Goal: Information Seeking & Learning: Learn about a topic

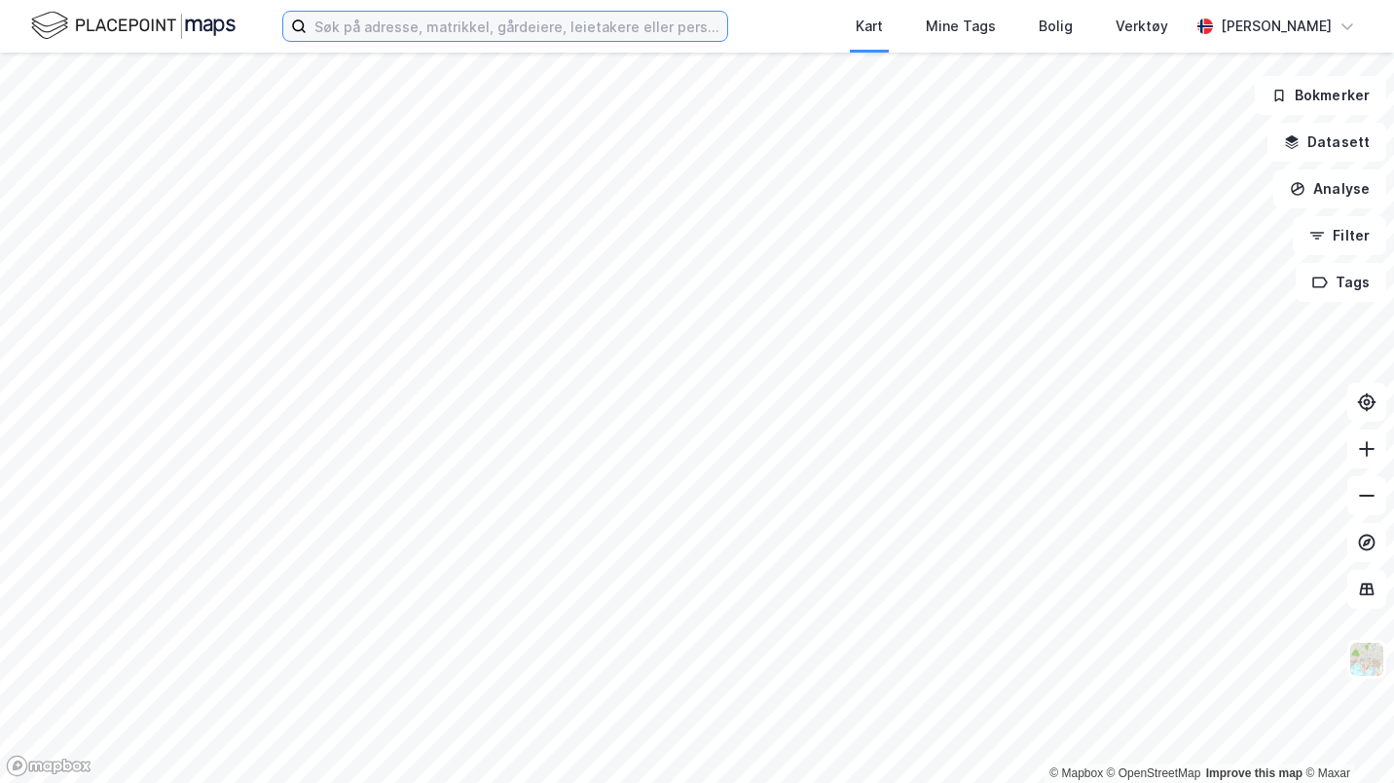
click at [412, 32] on input at bounding box center [517, 26] width 421 height 29
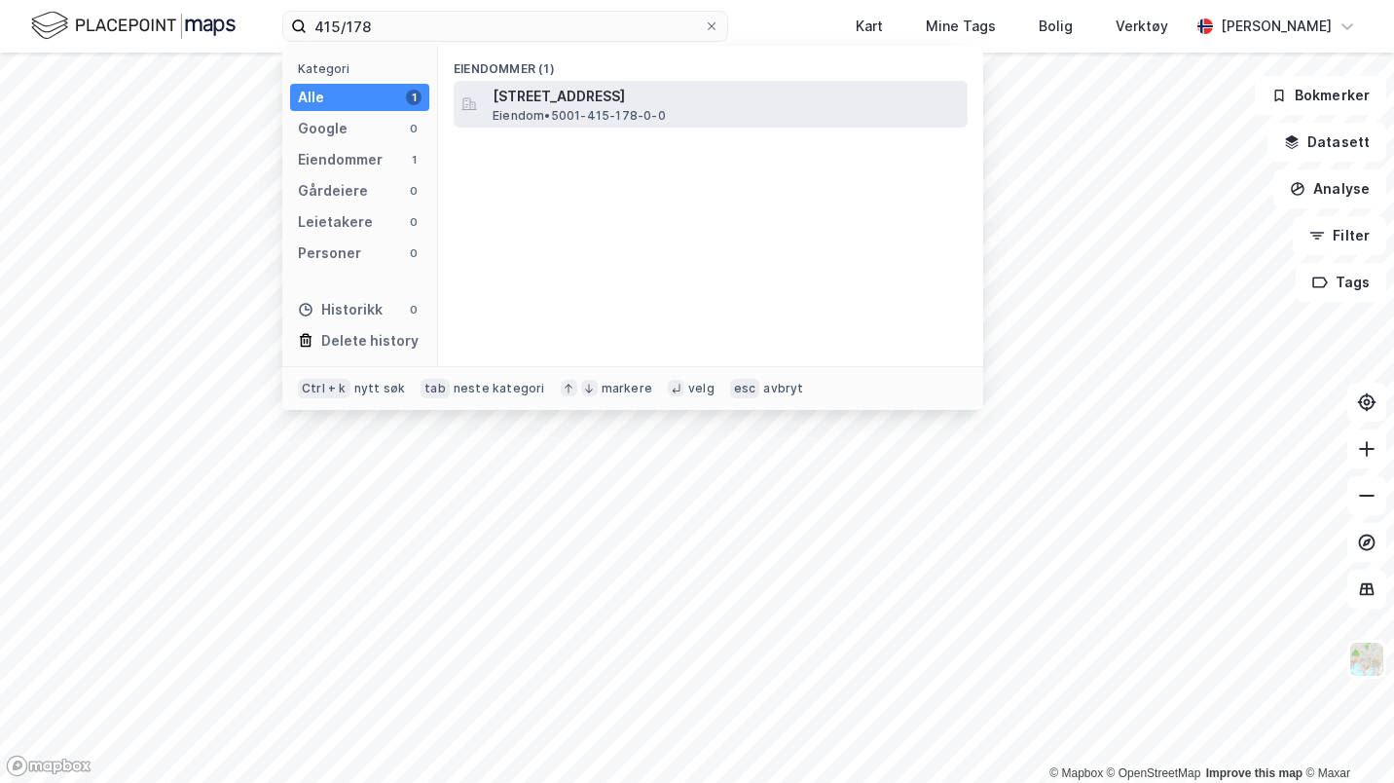
click at [618, 95] on span "[STREET_ADDRESS]" at bounding box center [726, 96] width 467 height 23
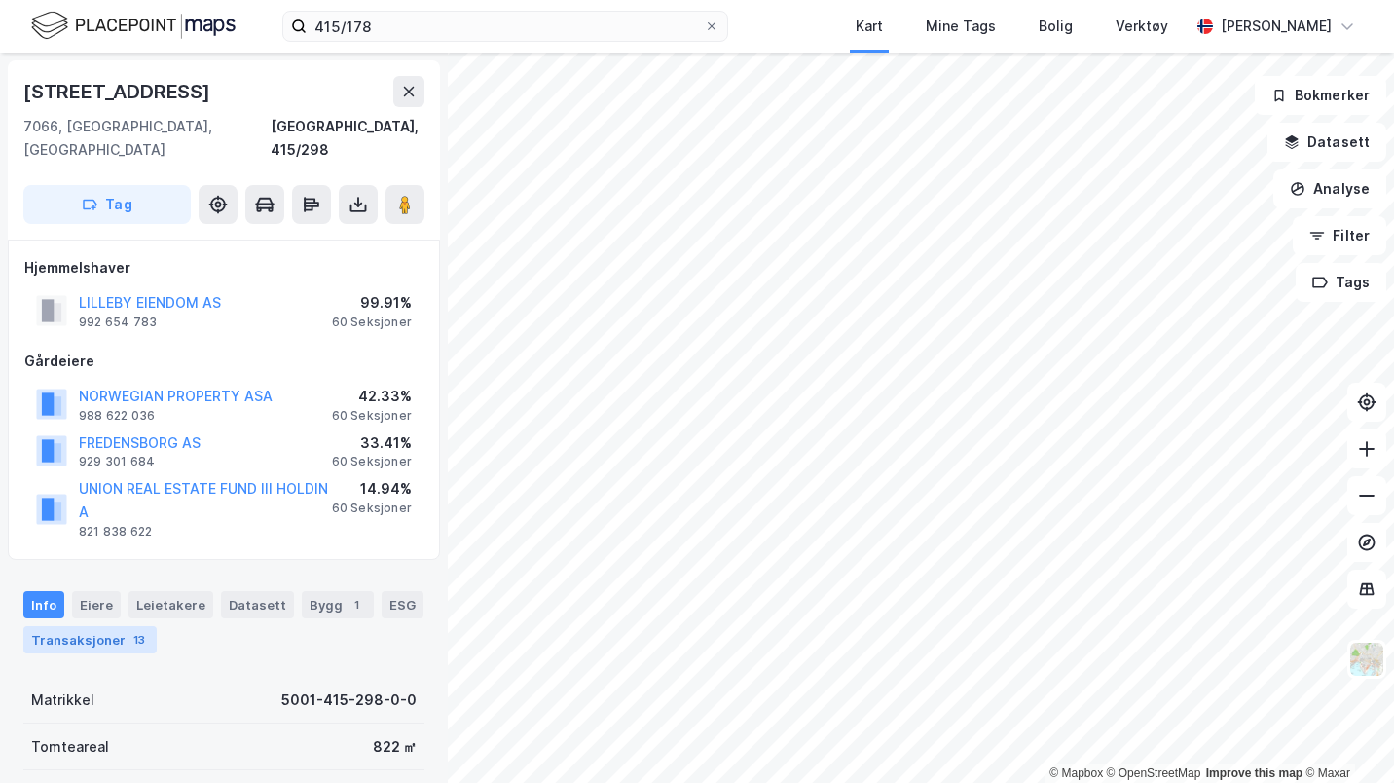
click at [131, 630] on div "13" at bounding box center [139, 639] width 19 height 19
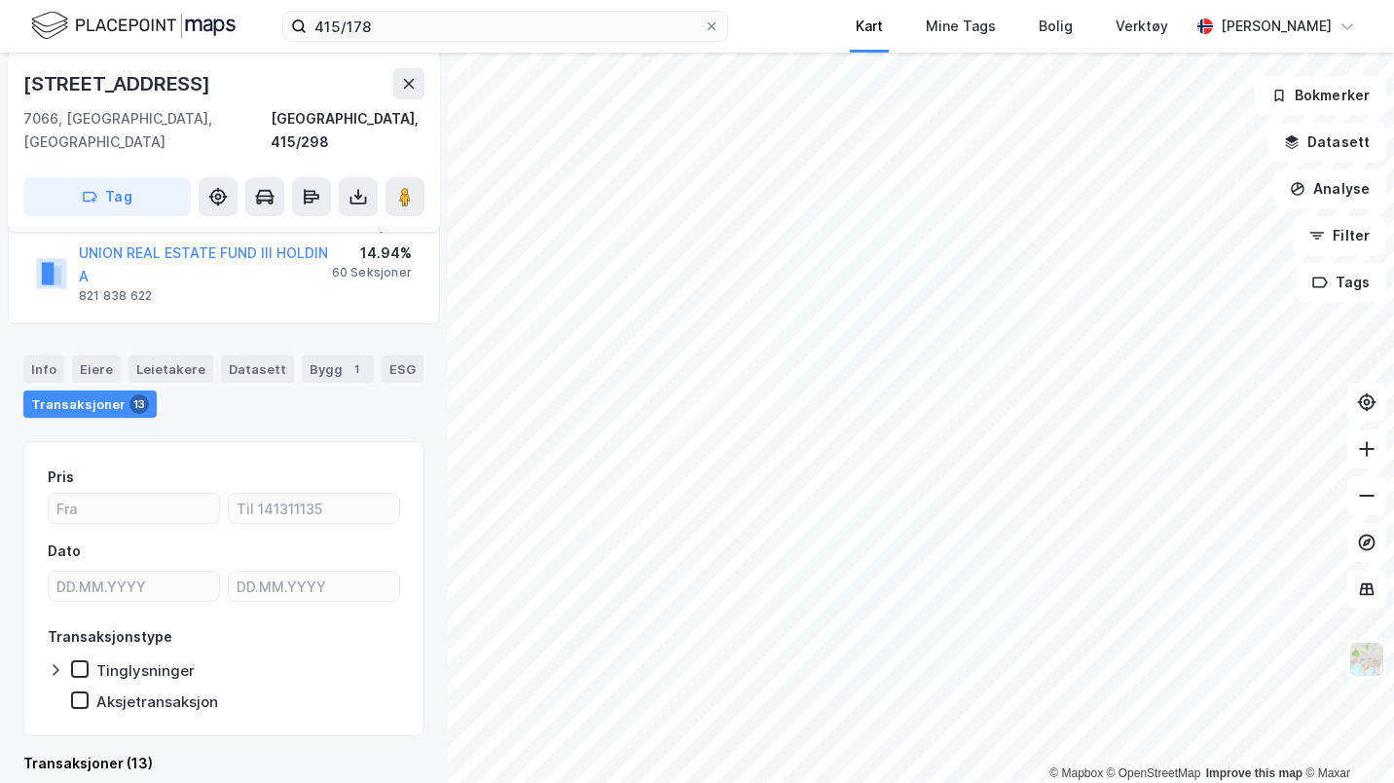
scroll to position [236, 0]
click at [668, 34] on input "415/178" at bounding box center [505, 26] width 397 height 29
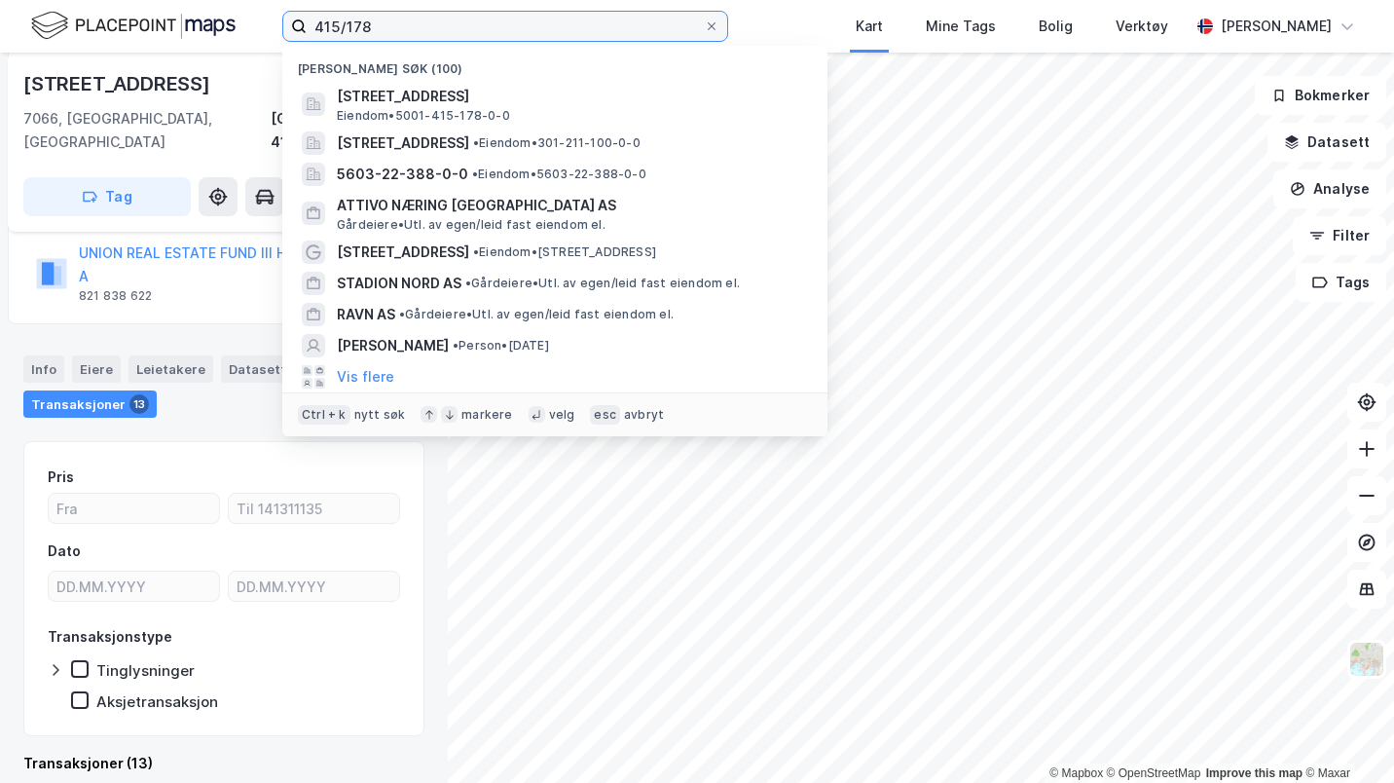
click at [668, 34] on input "415/178" at bounding box center [505, 26] width 397 height 29
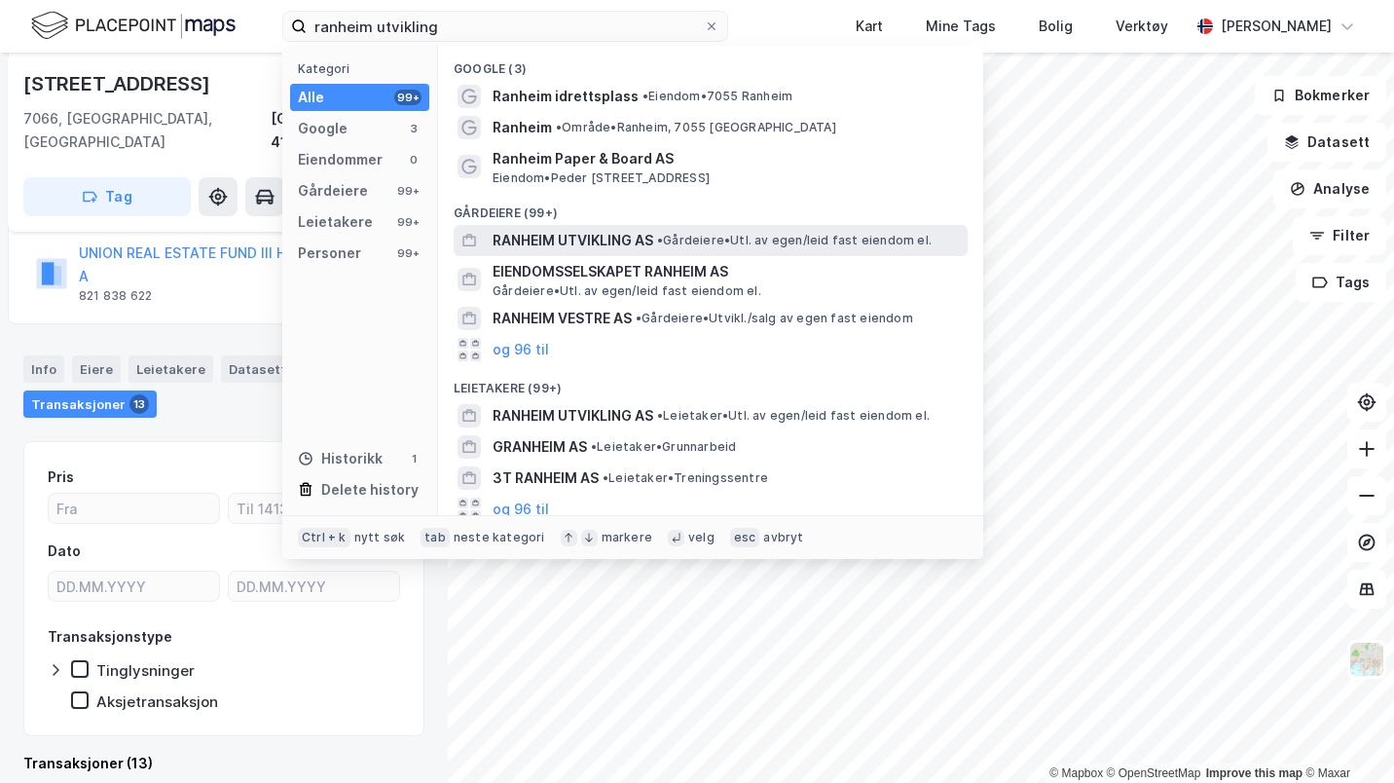
click at [614, 231] on span "RANHEIM UTVIKLING AS" at bounding box center [573, 240] width 161 height 23
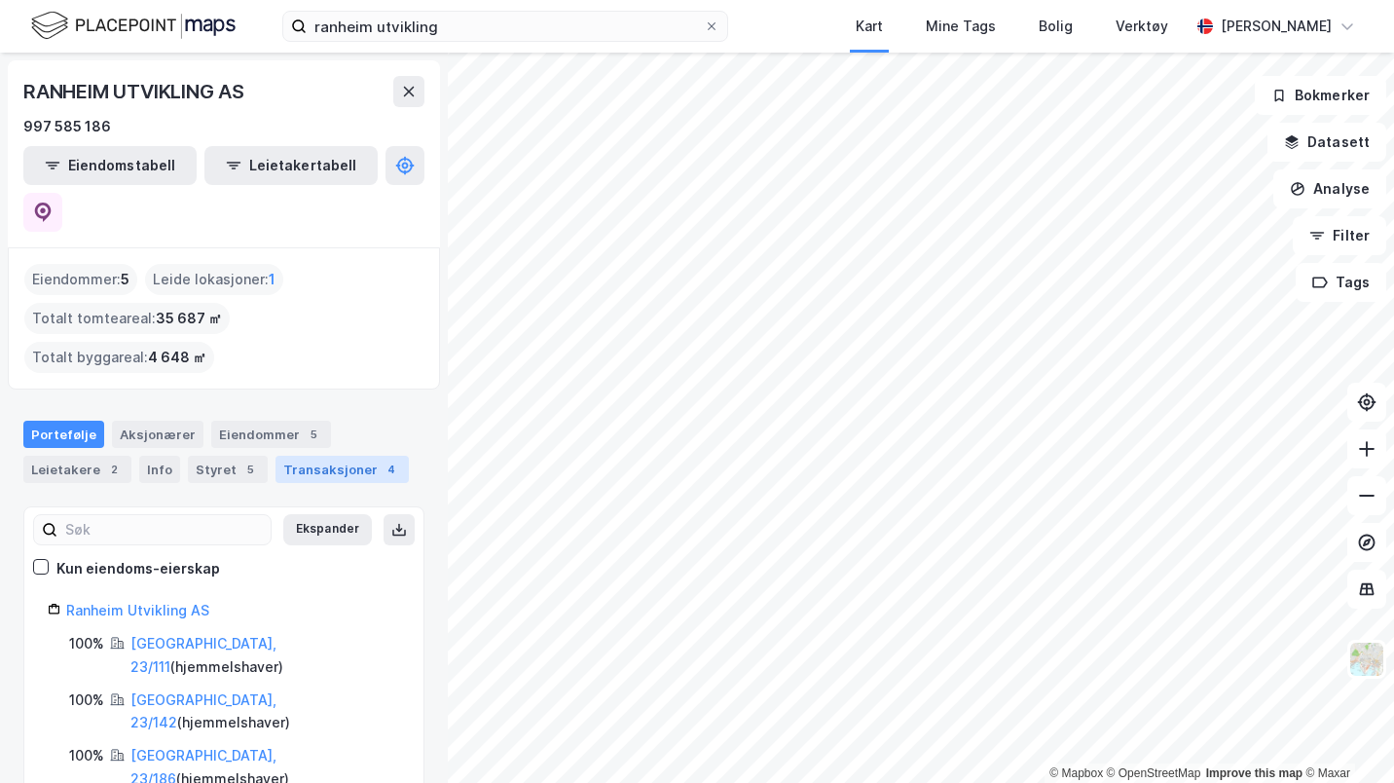
click at [329, 456] on div "Transaksjoner 4" at bounding box center [342, 469] width 133 height 27
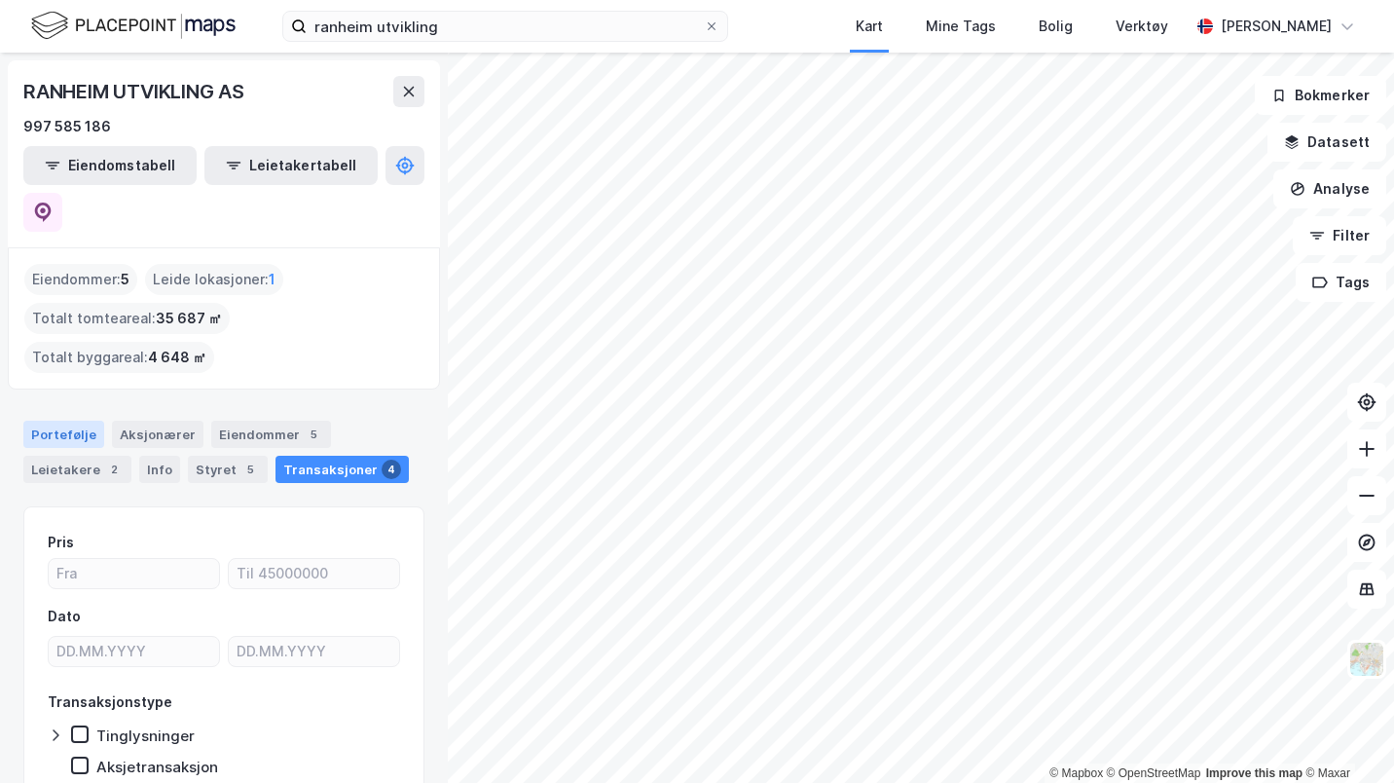
click at [56, 421] on div "Portefølje" at bounding box center [63, 434] width 81 height 27
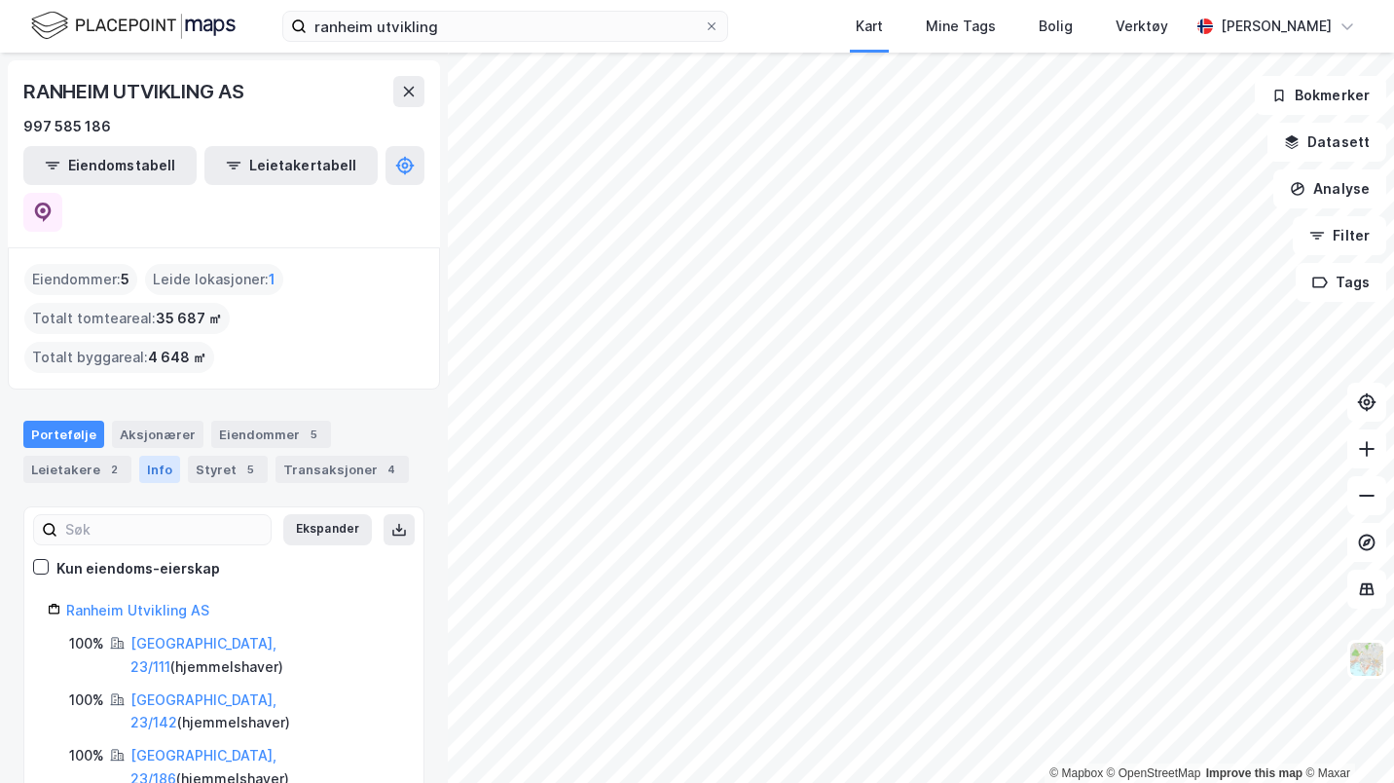
click at [172, 456] on div "Info" at bounding box center [159, 469] width 41 height 27
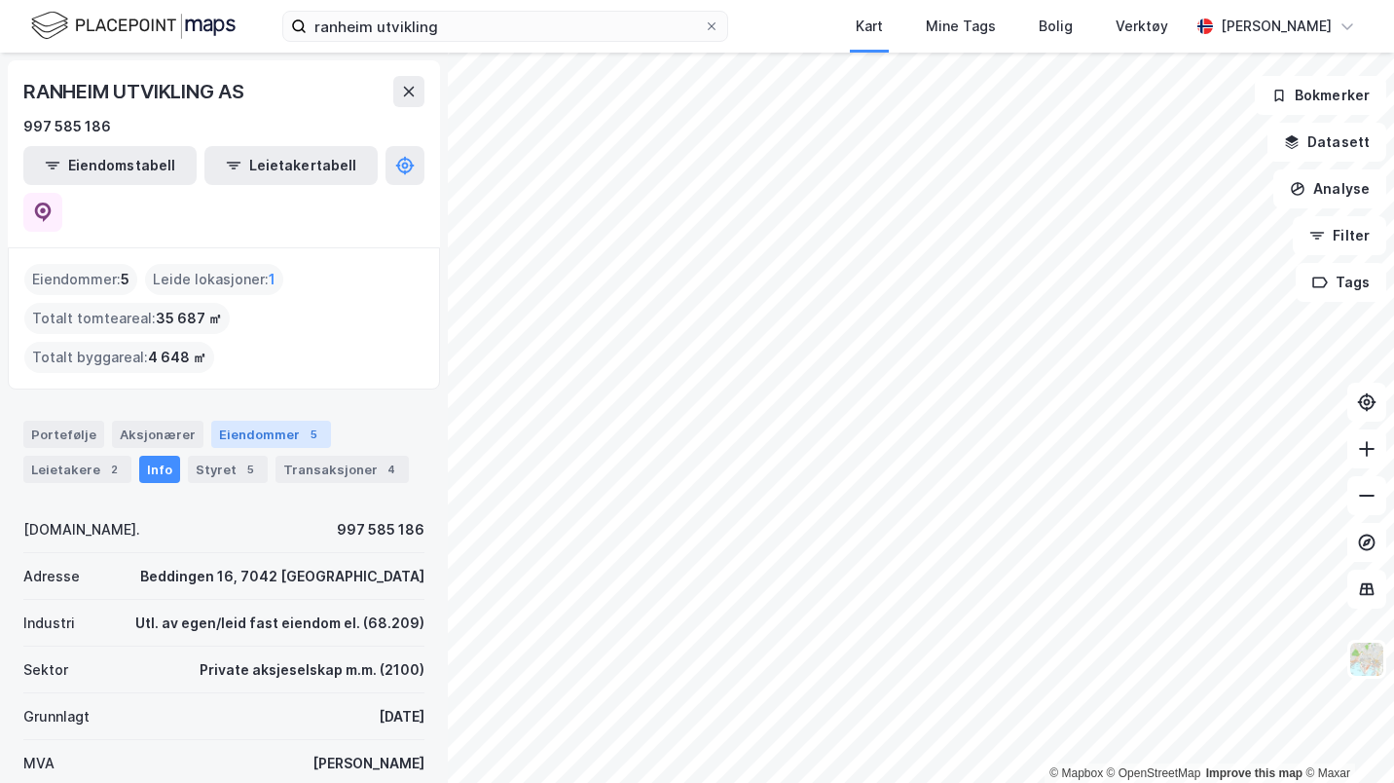
click at [240, 421] on div "Eiendommer 5" at bounding box center [271, 434] width 120 height 27
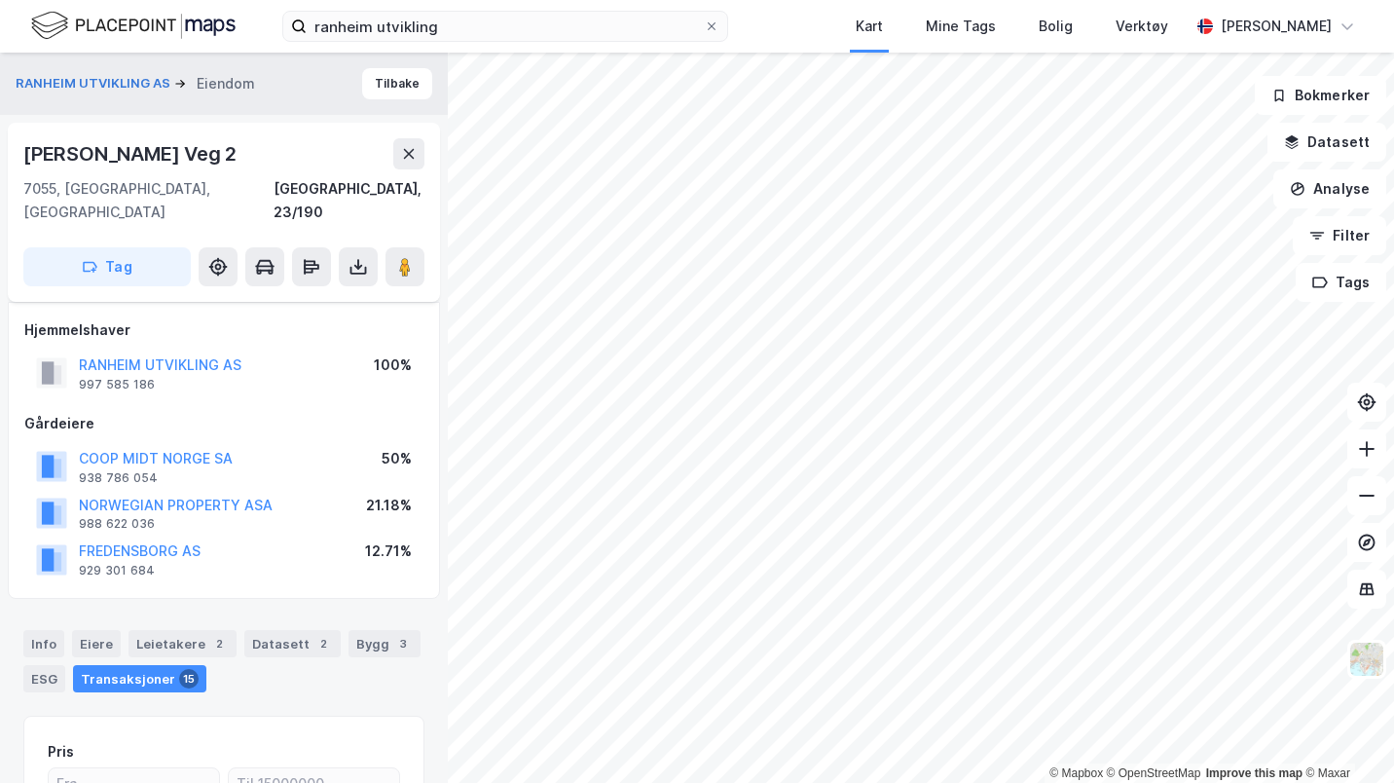
scroll to position [236, 0]
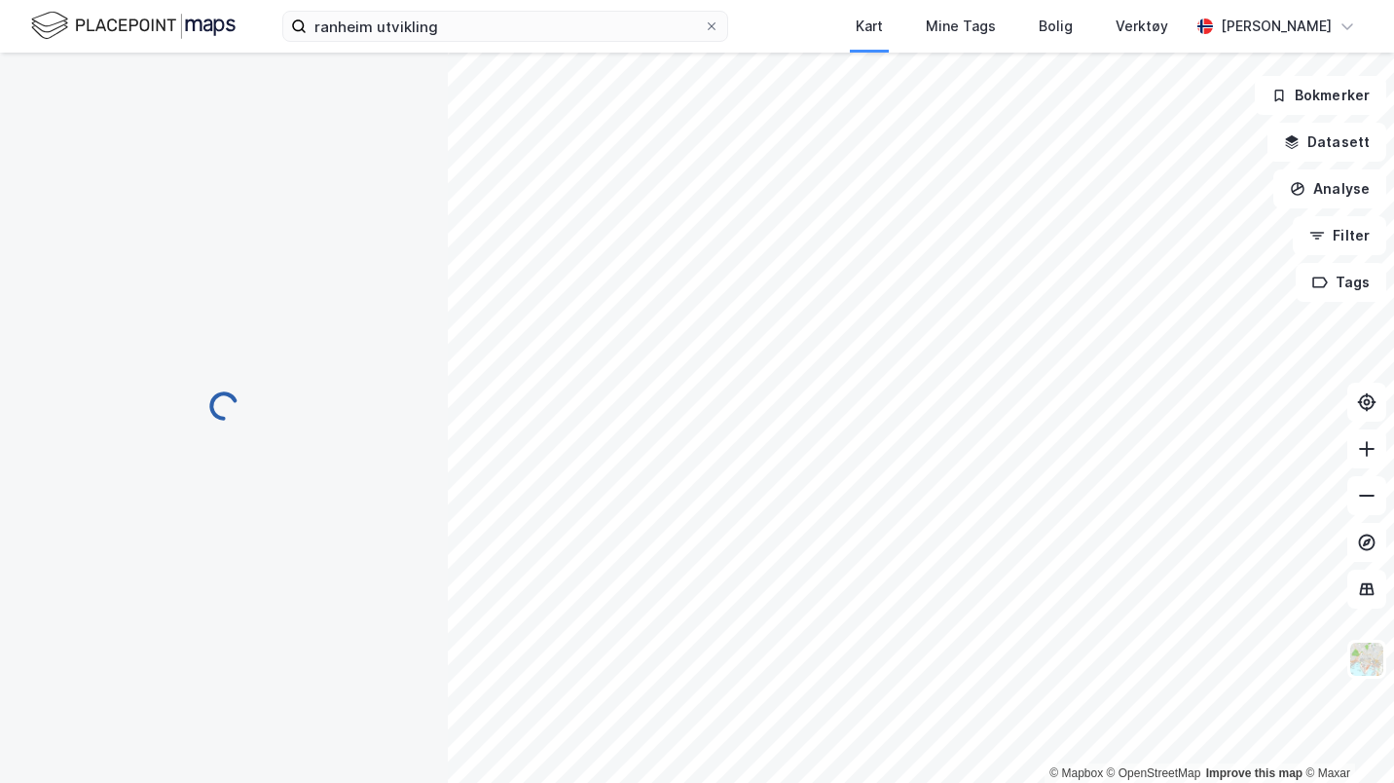
scroll to position [203, 0]
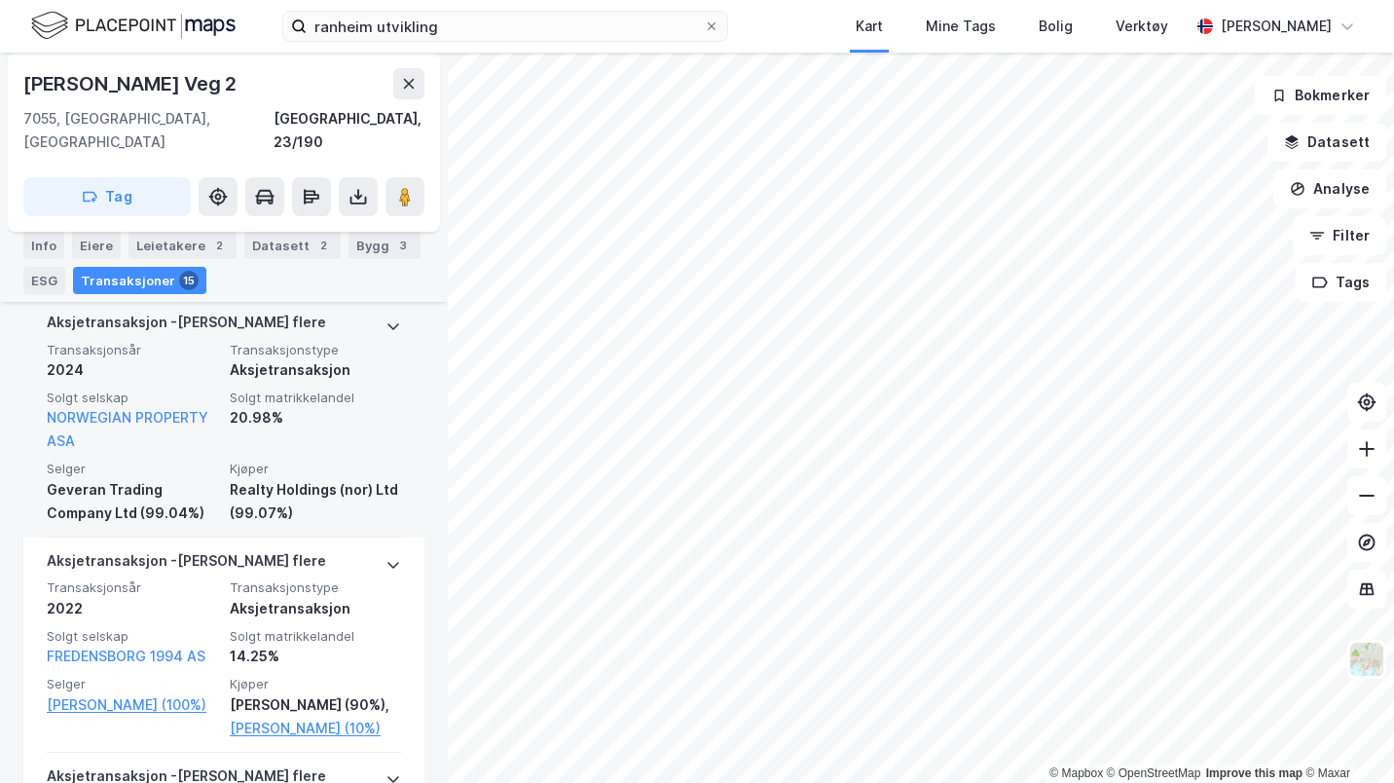
scroll to position [758, 0]
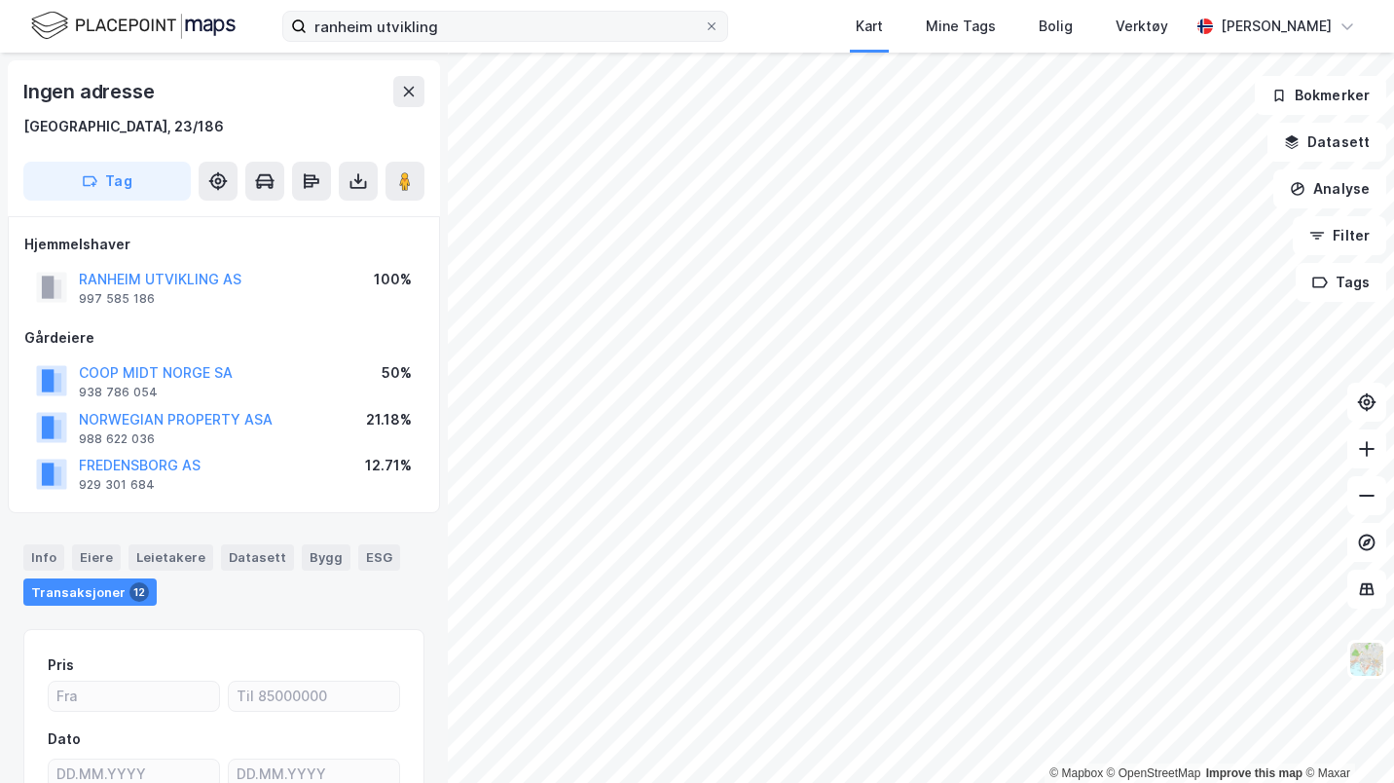
scroll to position [210, 0]
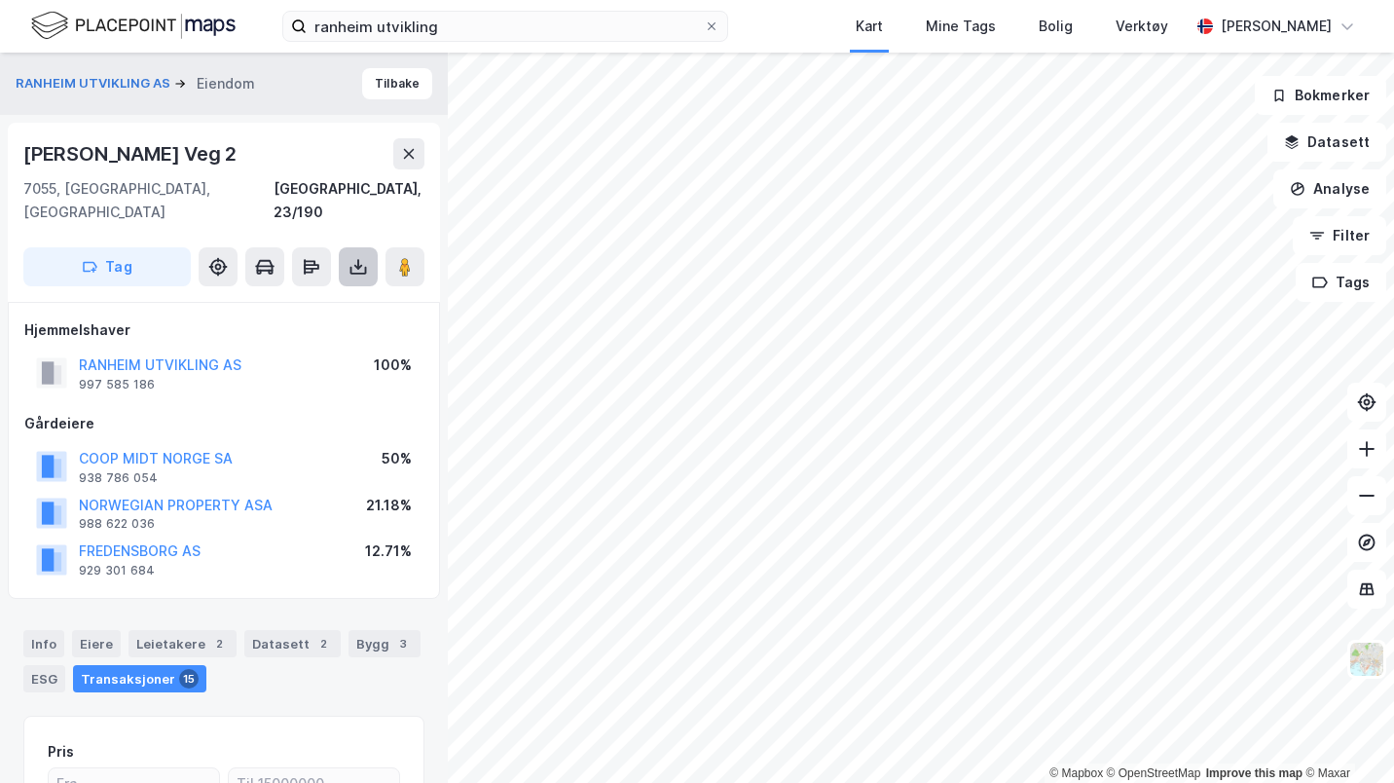
click at [357, 257] on icon at bounding box center [358, 266] width 19 height 19
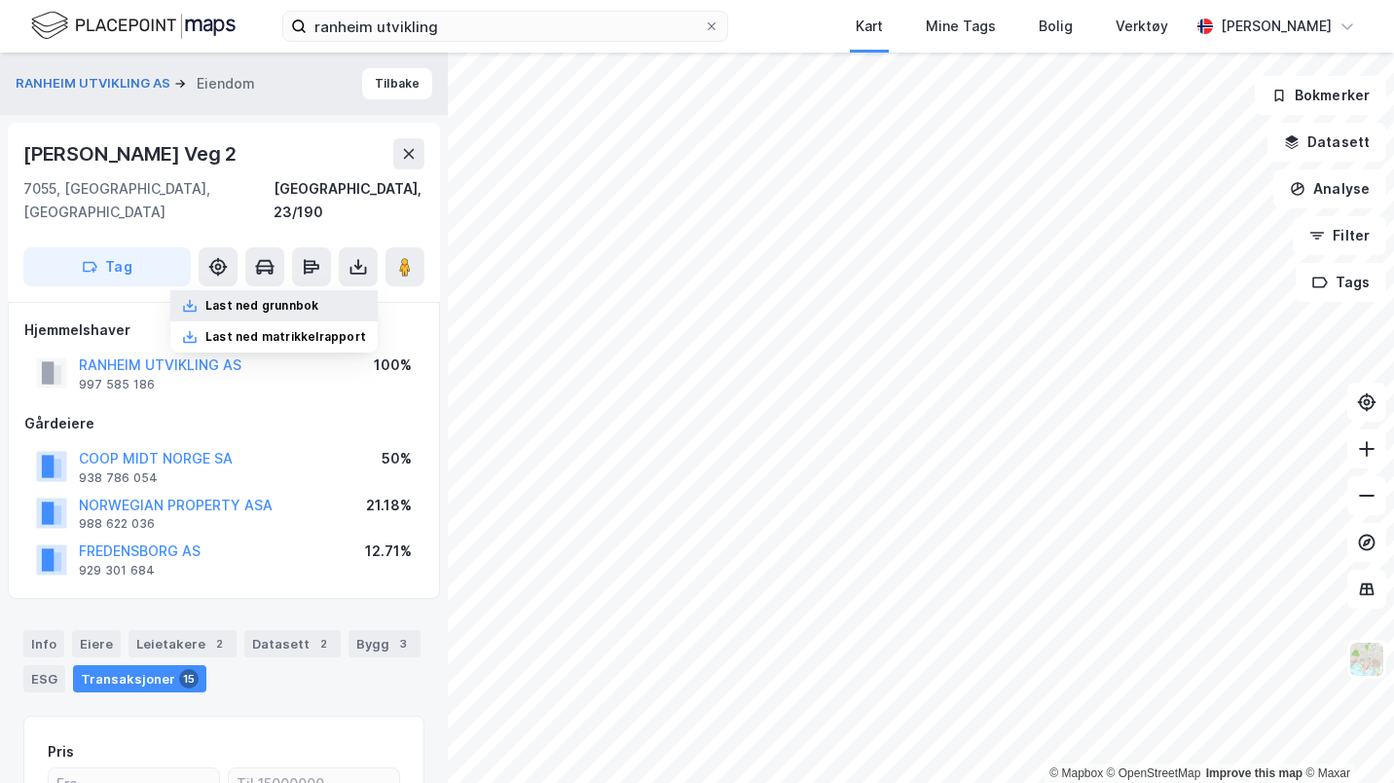
click at [327, 290] on div "Last ned grunnbok" at bounding box center [273, 305] width 207 height 31
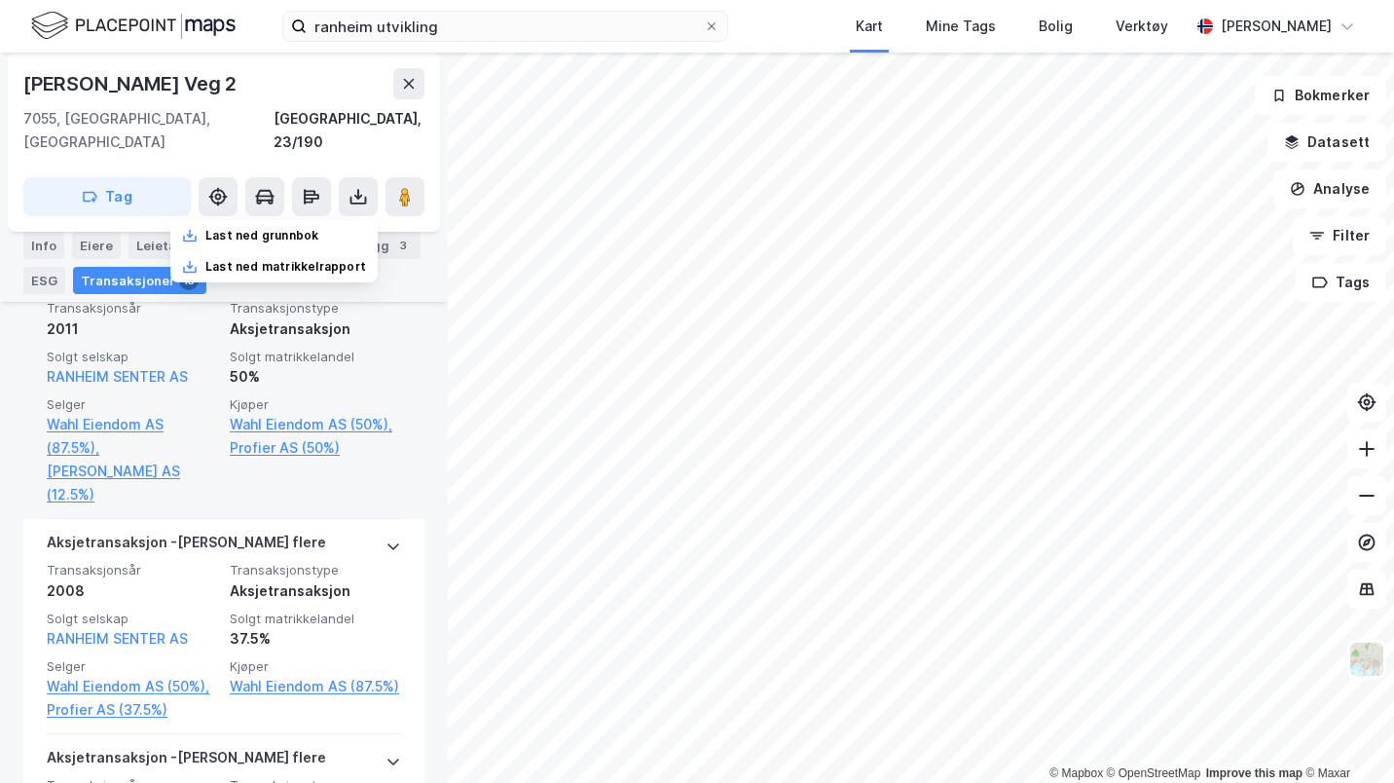
scroll to position [3092, 0]
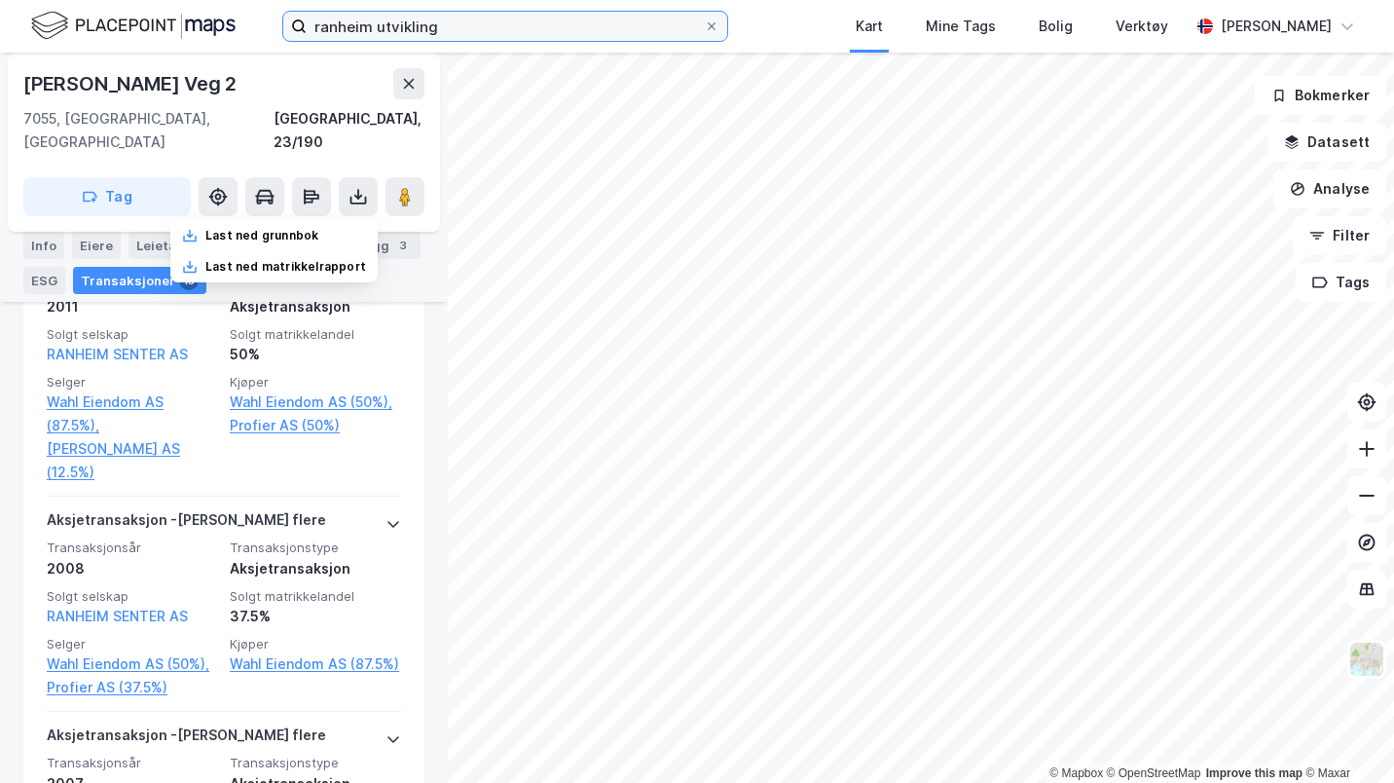
click at [504, 20] on input "ranheim utvikling" at bounding box center [505, 26] width 397 height 29
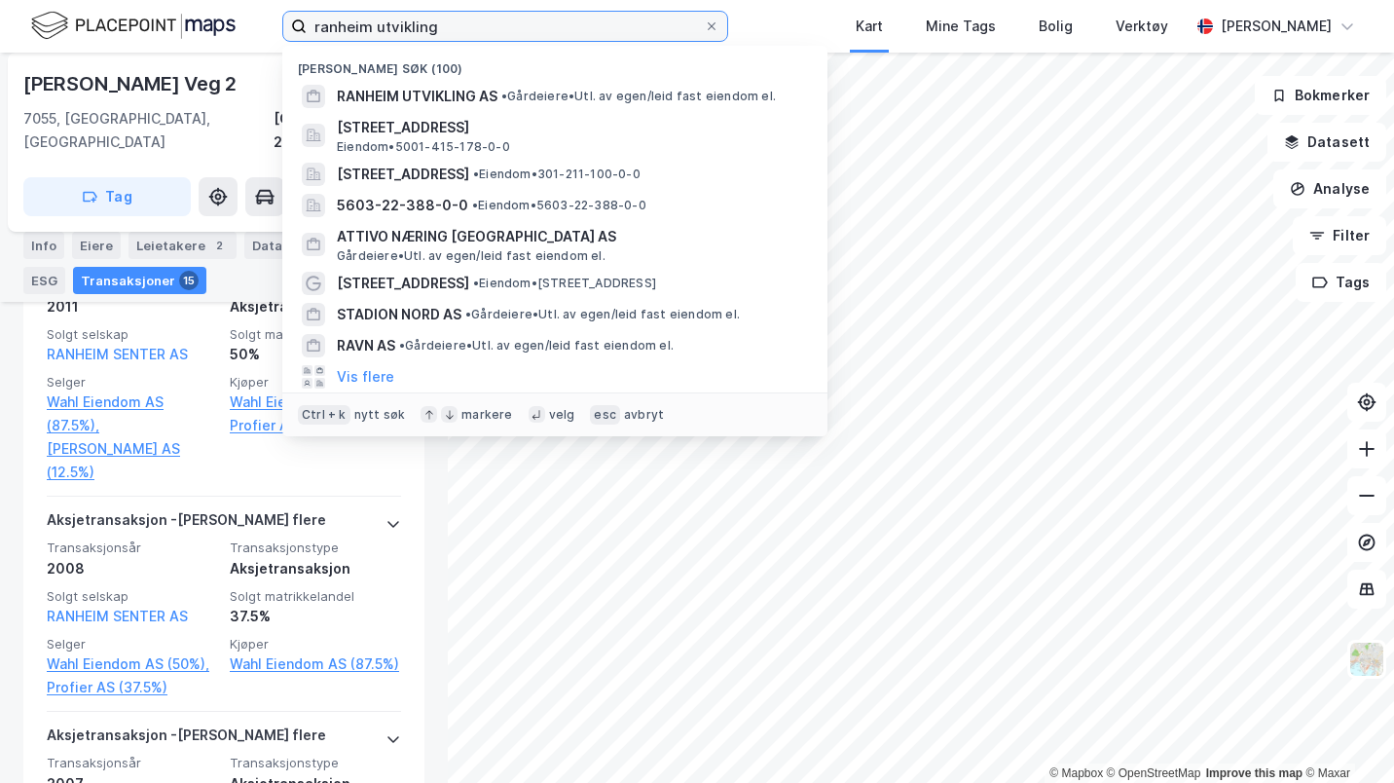
click at [504, 20] on input "ranheim utvikling" at bounding box center [505, 26] width 397 height 29
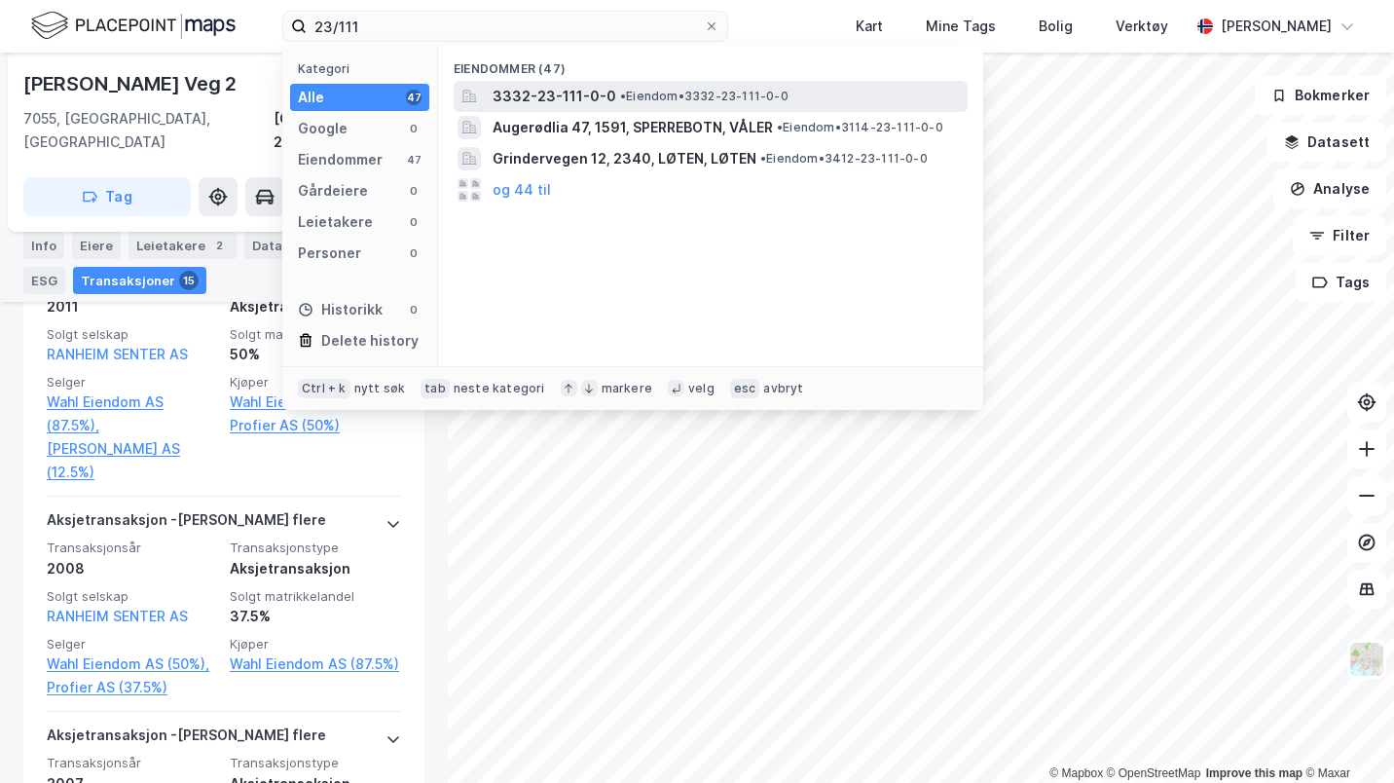
click at [547, 92] on span "3332-23-111-0-0" at bounding box center [555, 96] width 124 height 23
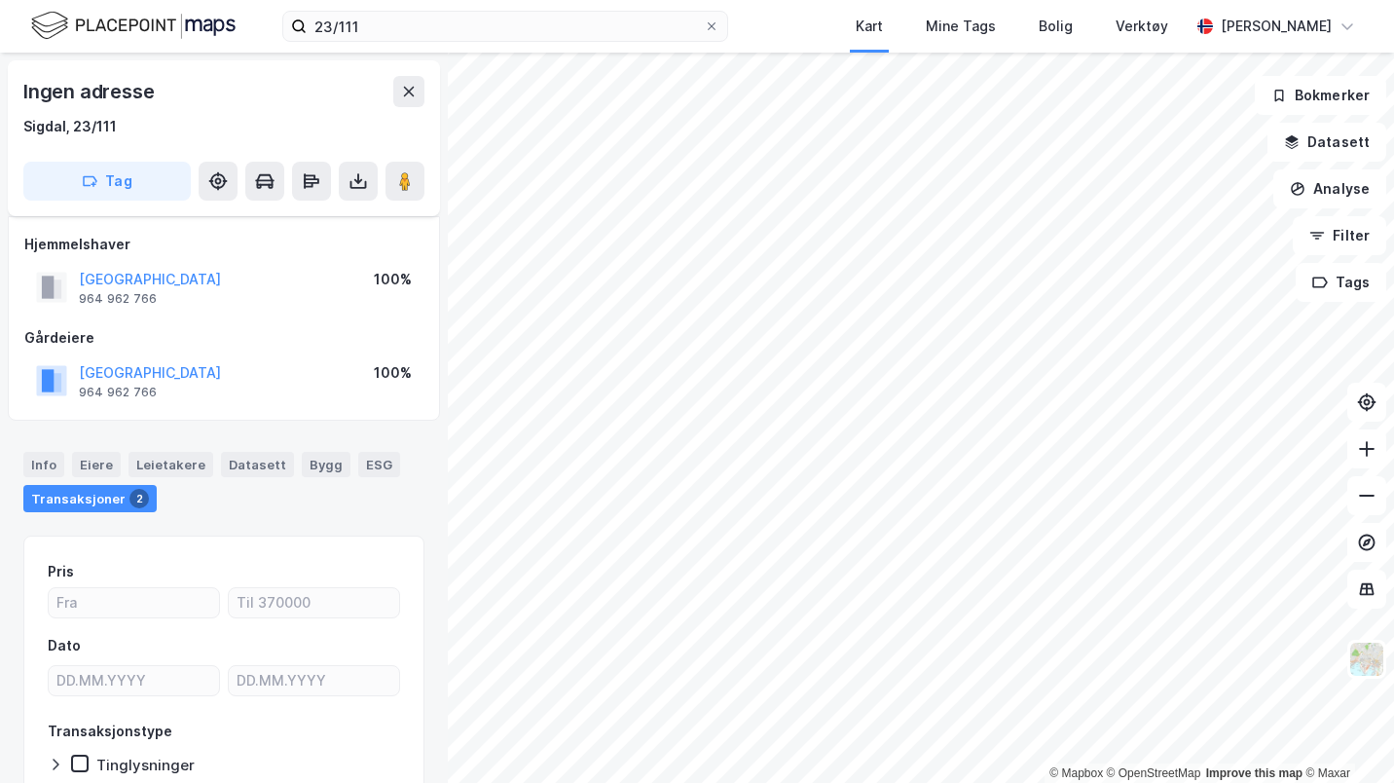
scroll to position [117, 0]
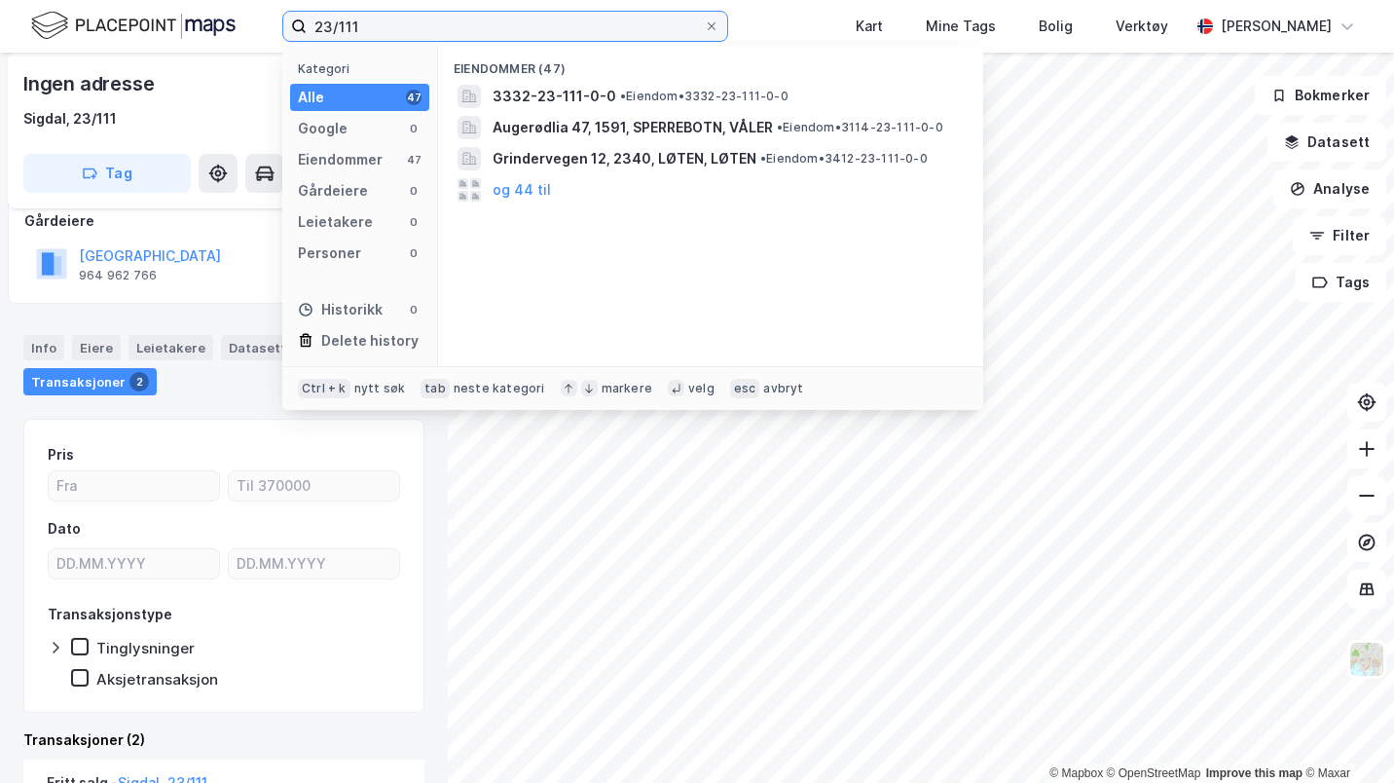
click at [397, 17] on input "23/111" at bounding box center [505, 26] width 397 height 29
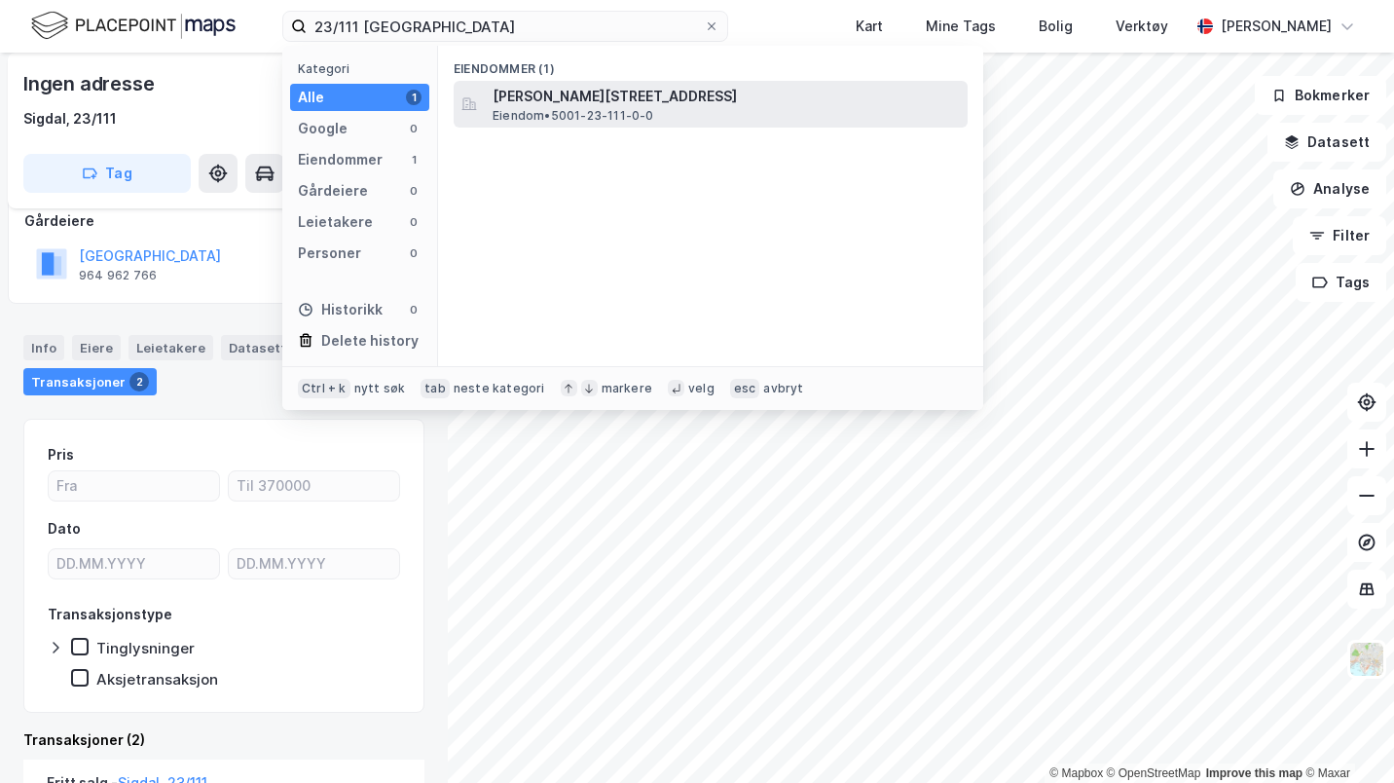
click at [547, 104] on span "[PERSON_NAME][STREET_ADDRESS]" at bounding box center [726, 96] width 467 height 23
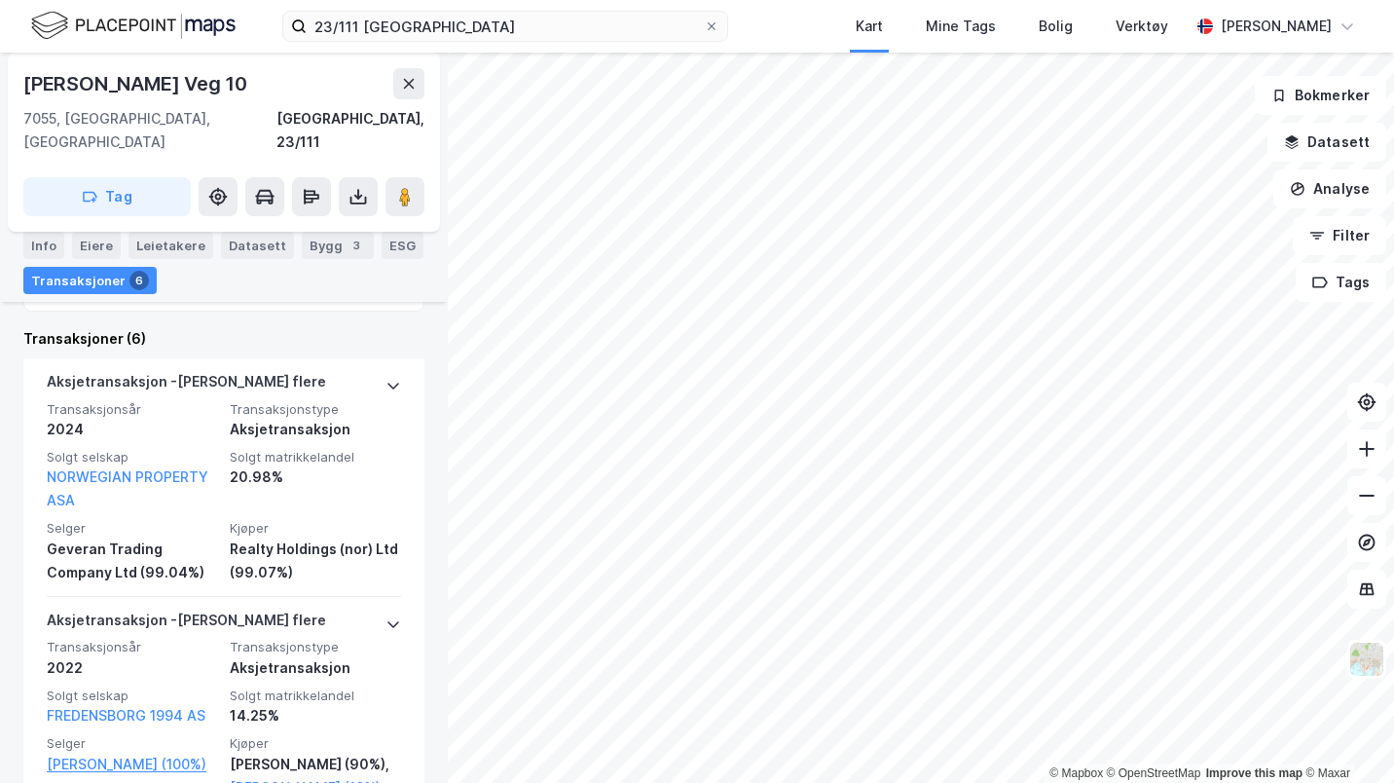
scroll to position [642, 0]
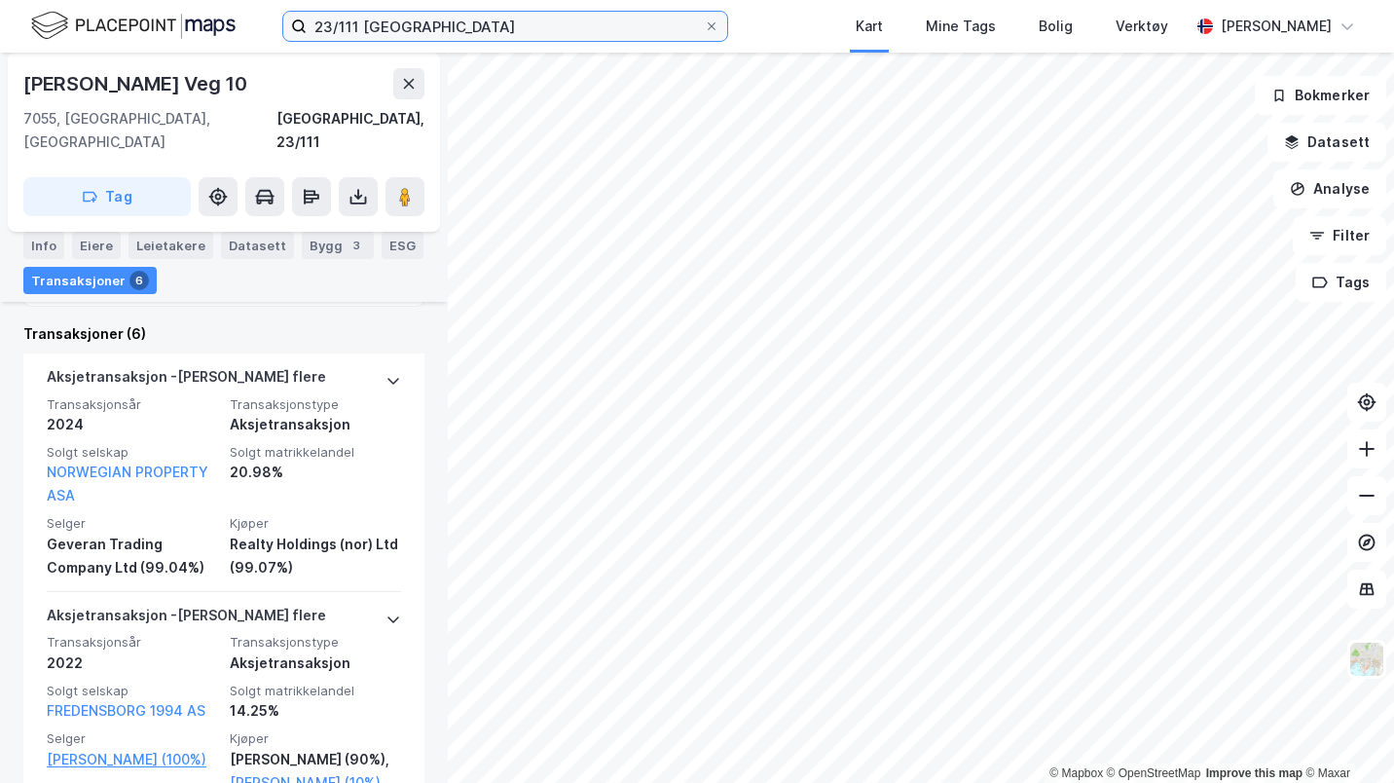
click at [676, 23] on input "23/111 [GEOGRAPHIC_DATA]" at bounding box center [505, 26] width 397 height 29
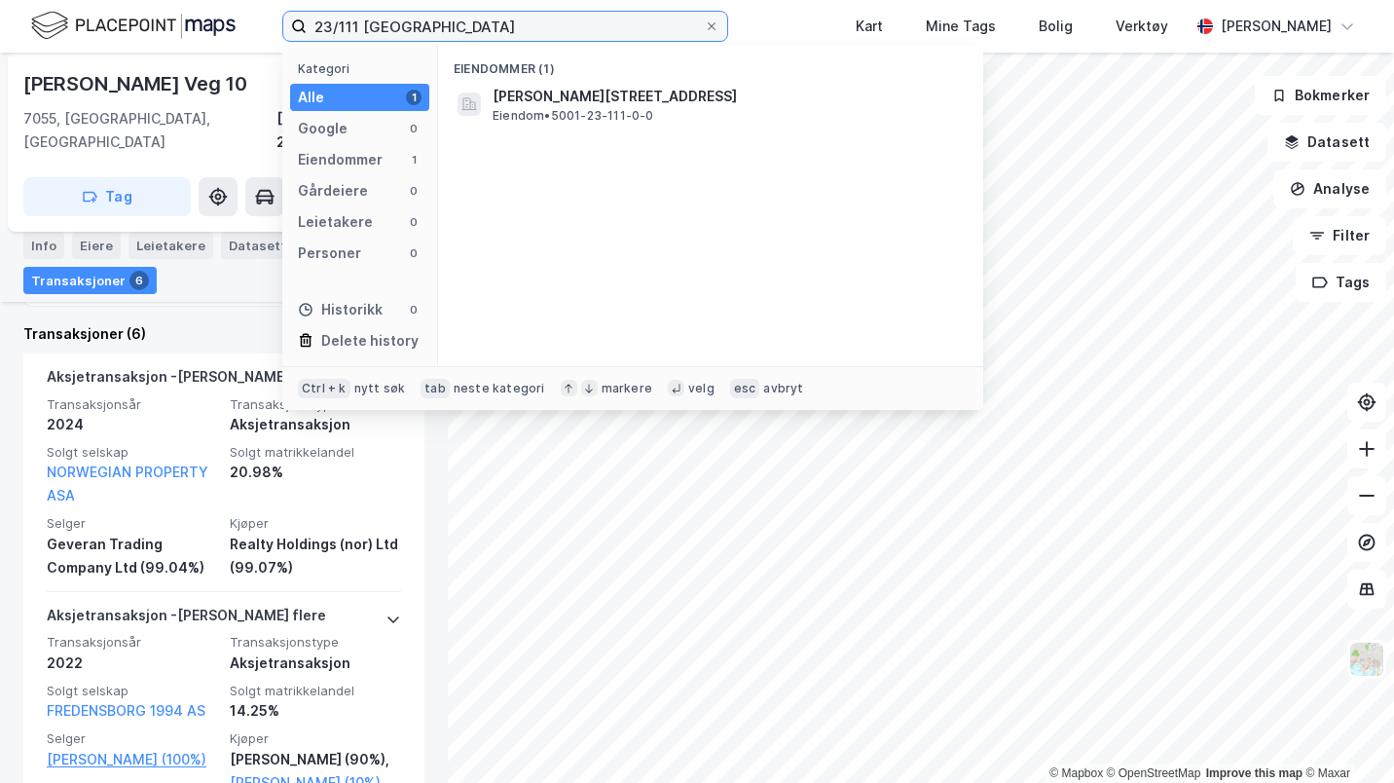
click at [676, 23] on input "23/111 [GEOGRAPHIC_DATA]" at bounding box center [505, 26] width 397 height 29
type input "23/1 [GEOGRAPHIC_DATA]"
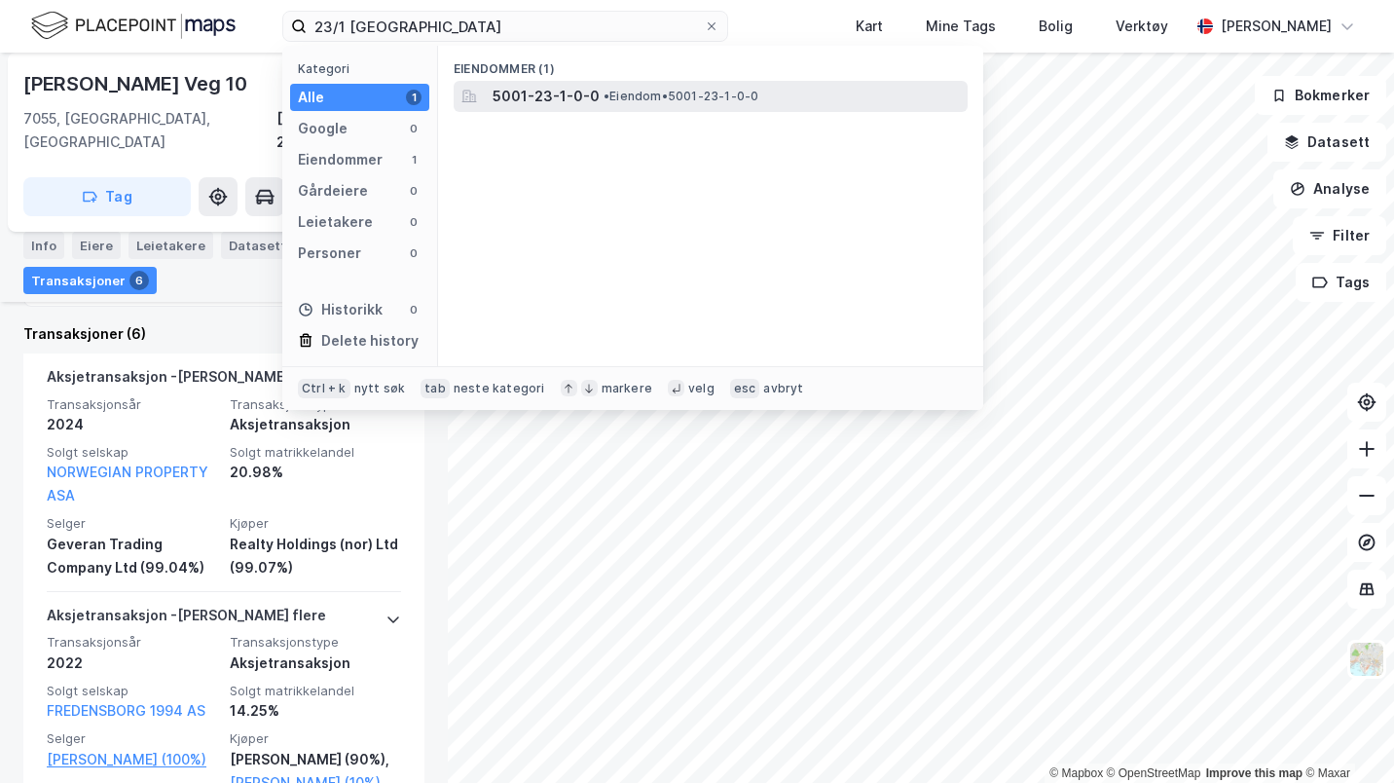
click at [691, 100] on span "• Eiendom • 5001-23-1-0-0" at bounding box center [681, 97] width 155 height 16
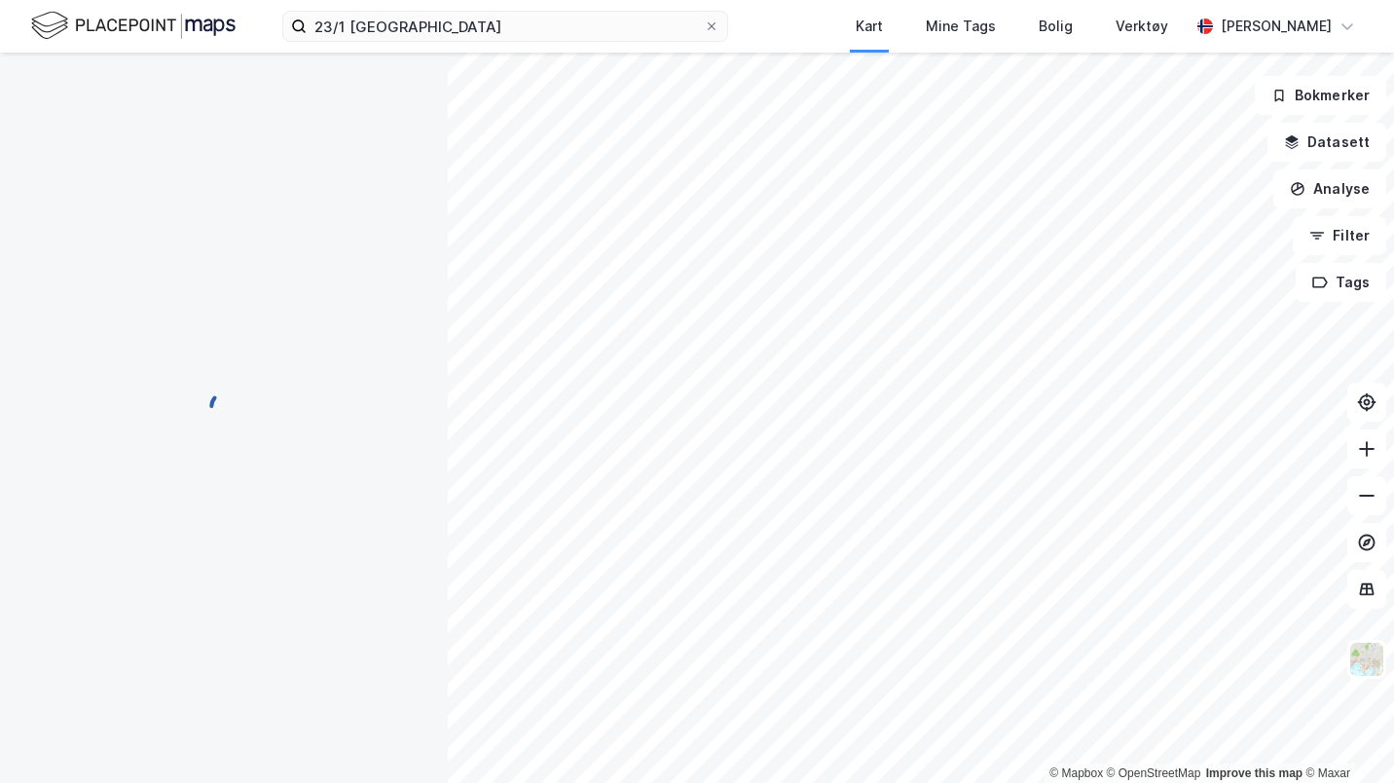
scroll to position [249, 0]
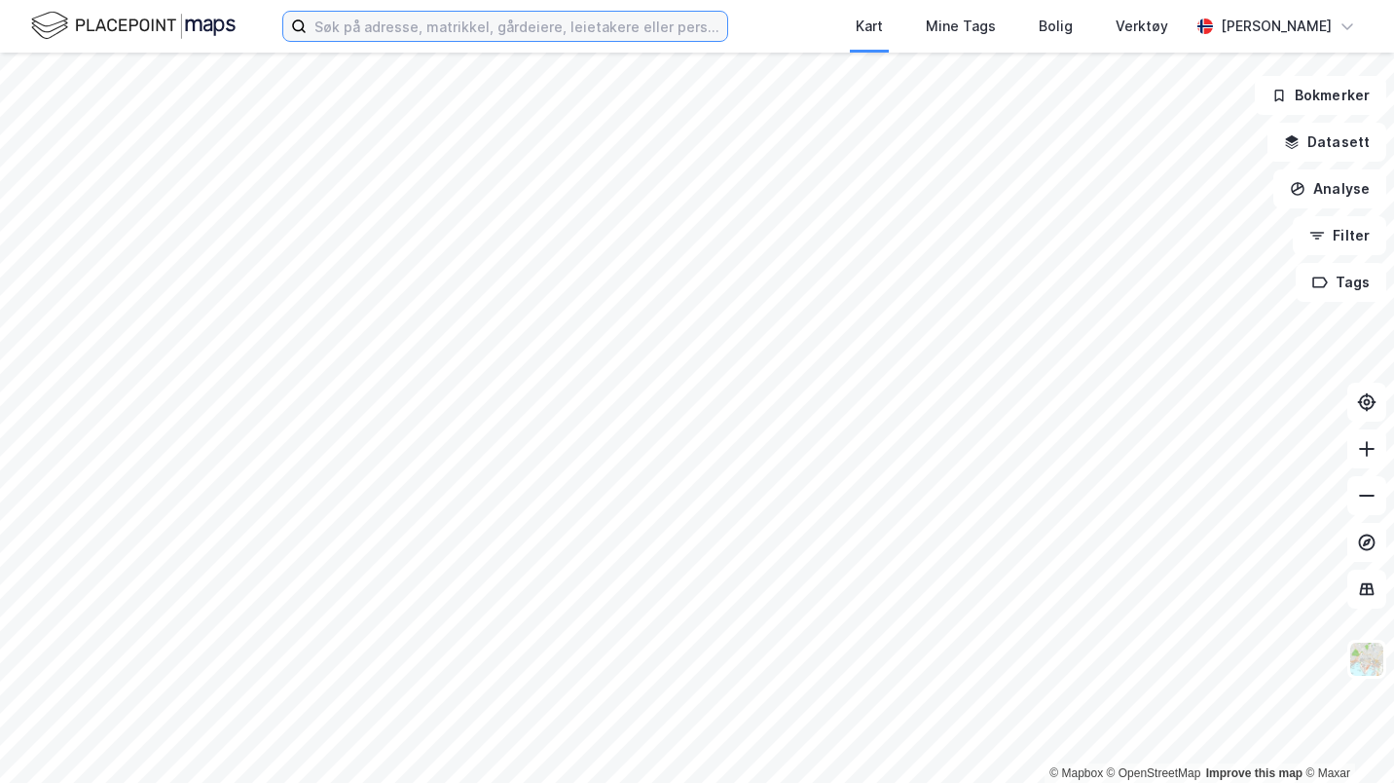
click at [473, 30] on input at bounding box center [517, 26] width 421 height 29
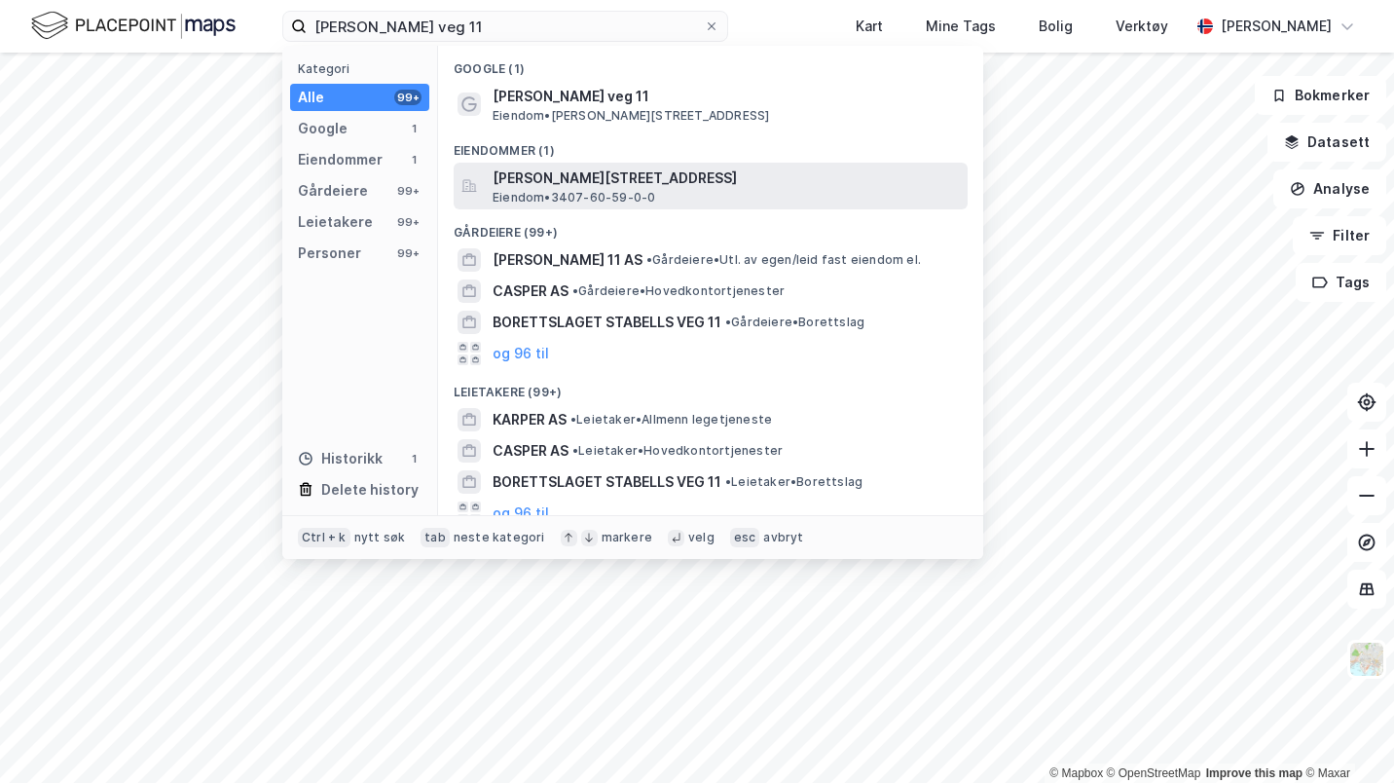
click at [625, 190] on span "Eiendom • 3407-60-59-0-0" at bounding box center [574, 198] width 163 height 16
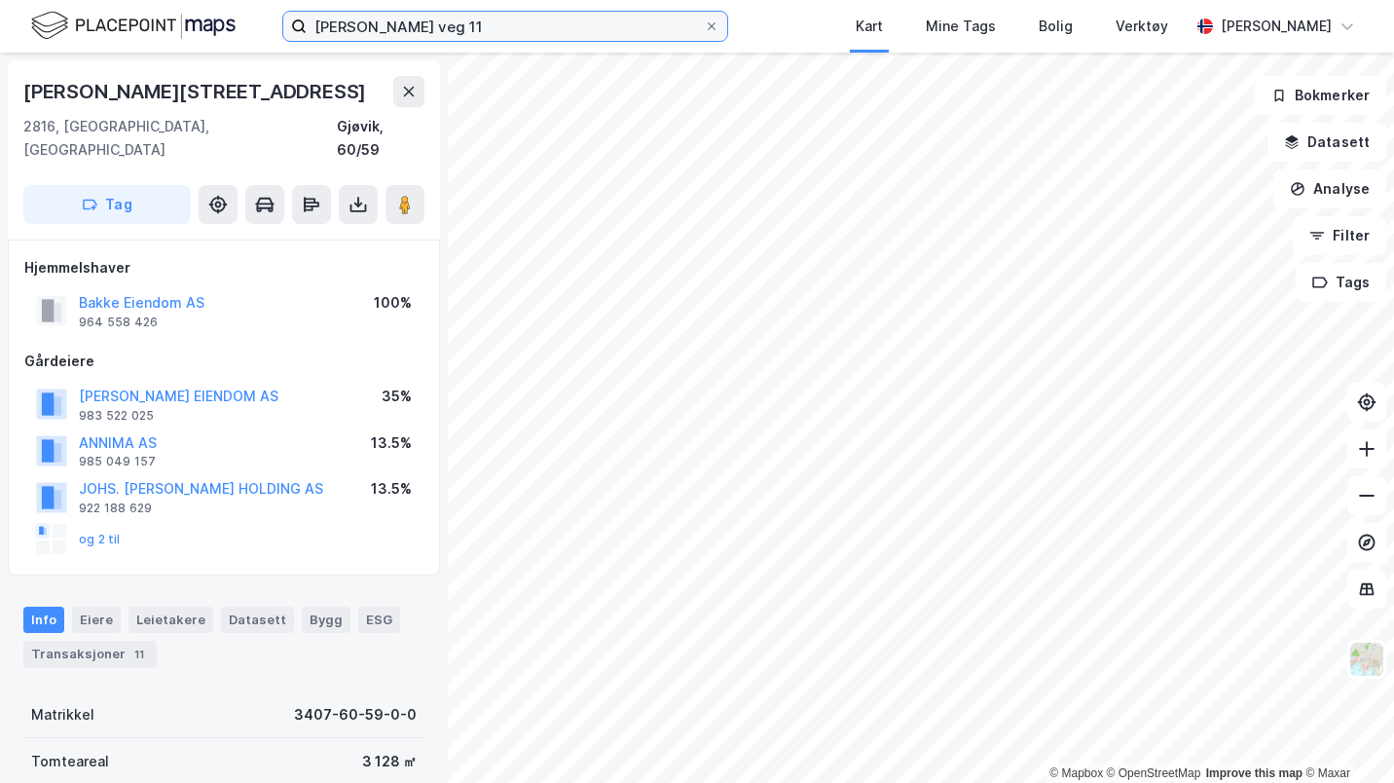
click at [364, 28] on input "kasper andresens veg 11" at bounding box center [505, 26] width 397 height 29
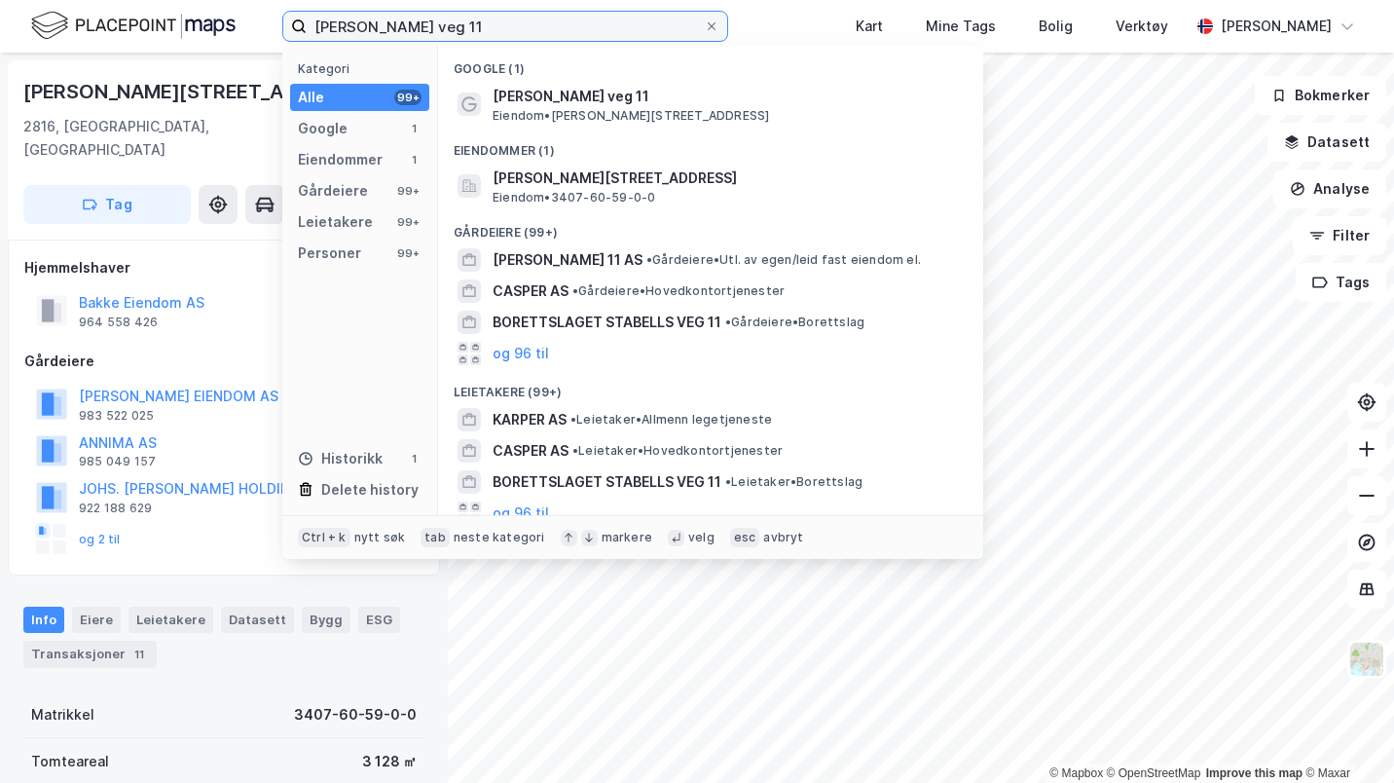
click at [364, 28] on input "kasper andresens veg 11" at bounding box center [505, 26] width 397 height 29
type input "h"
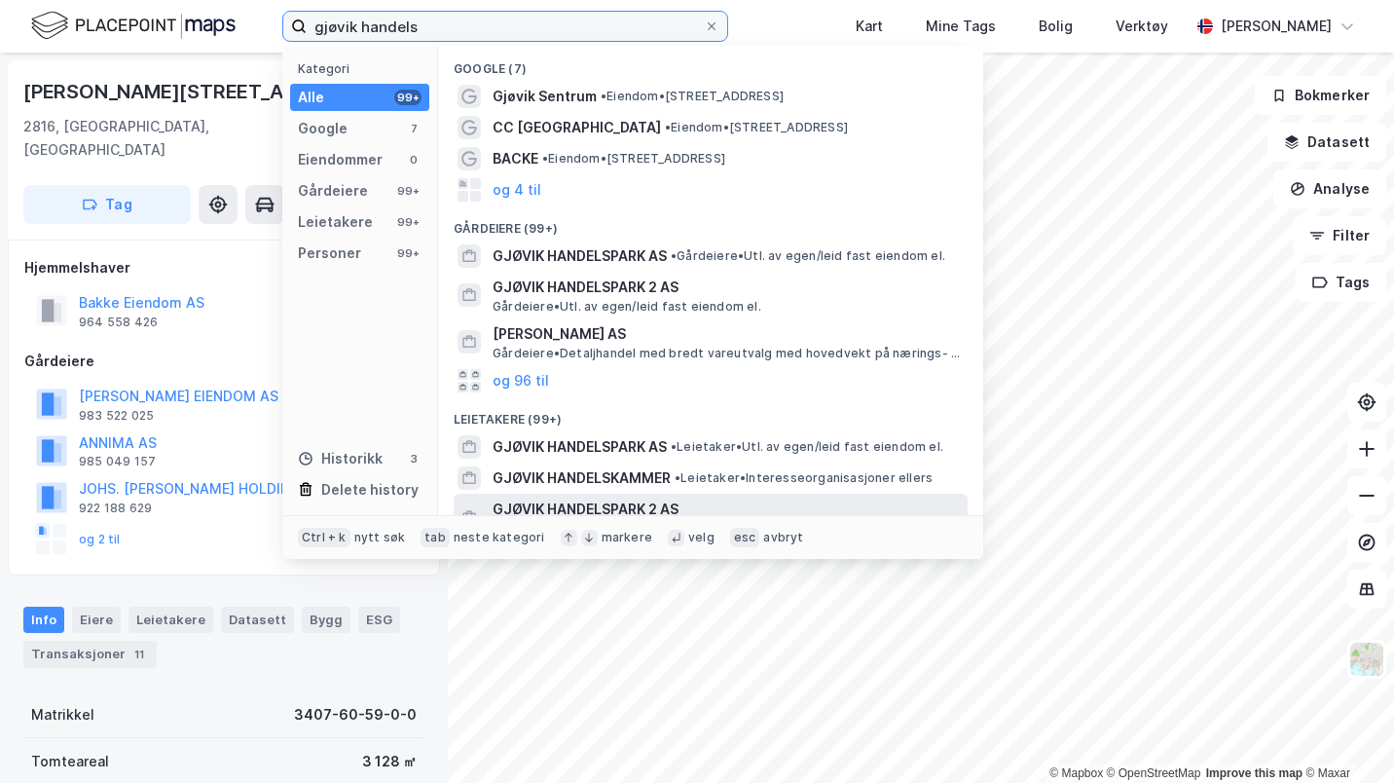
type input "gjøvik handels"
click at [449, 17] on input "gjøvik handels" at bounding box center [505, 26] width 397 height 29
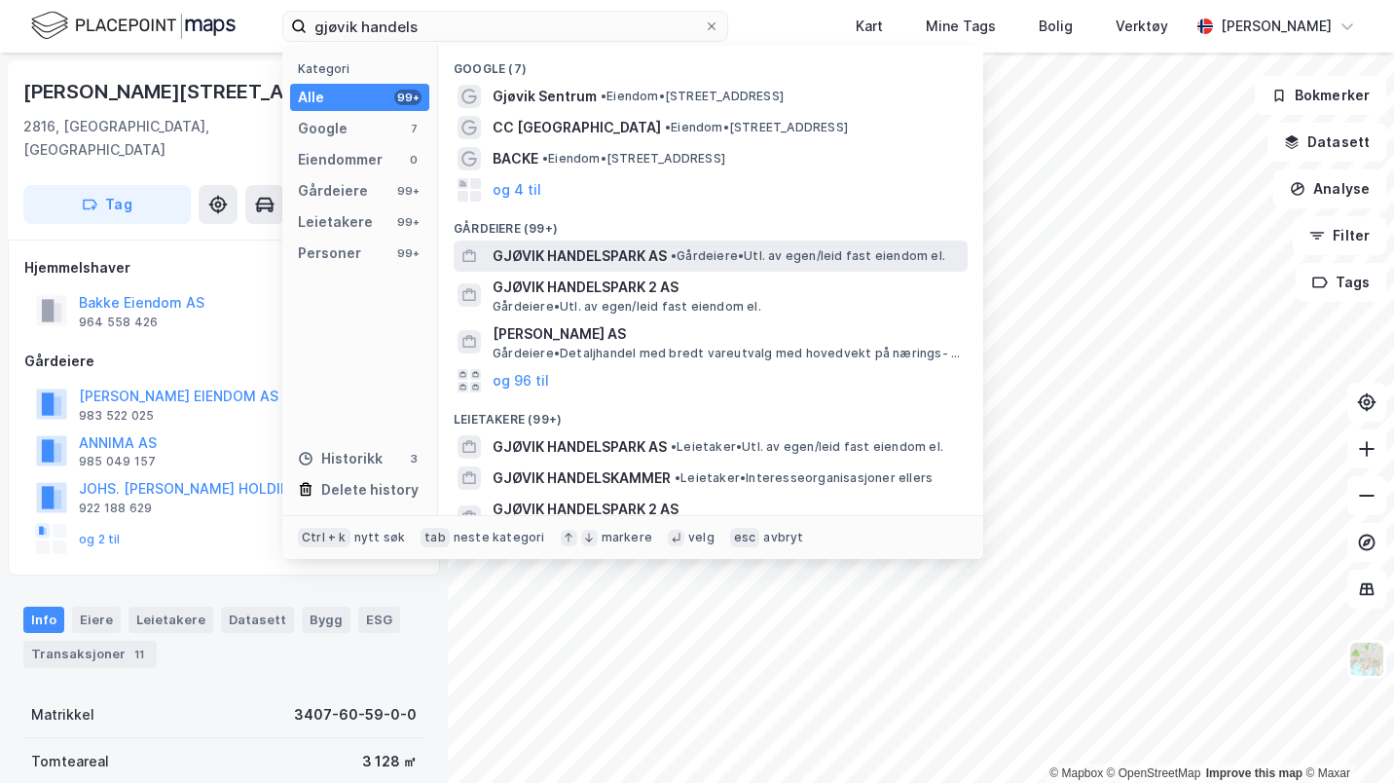
click at [660, 251] on span "GJØVIK HANDELSPARK AS" at bounding box center [580, 255] width 174 height 23
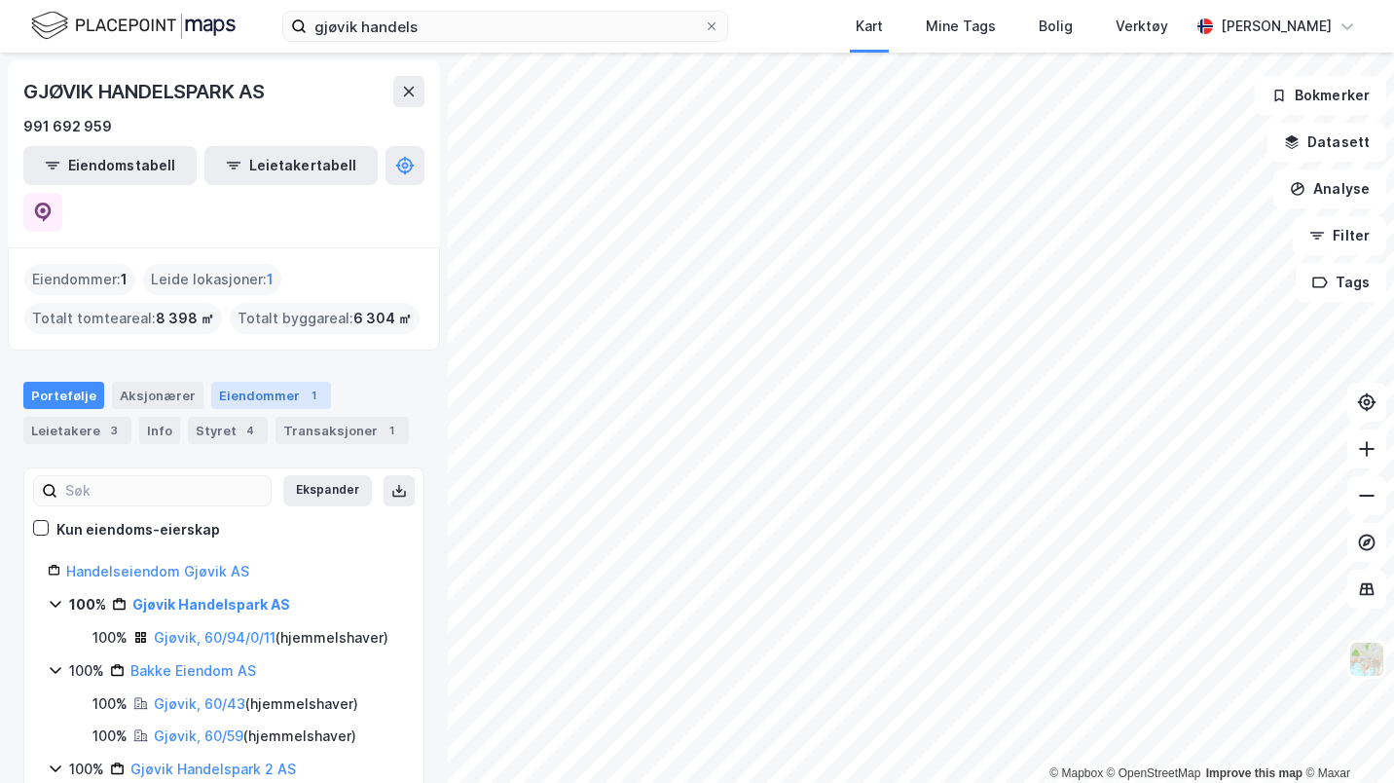
click at [237, 382] on div "Eiendommer 1" at bounding box center [271, 395] width 120 height 27
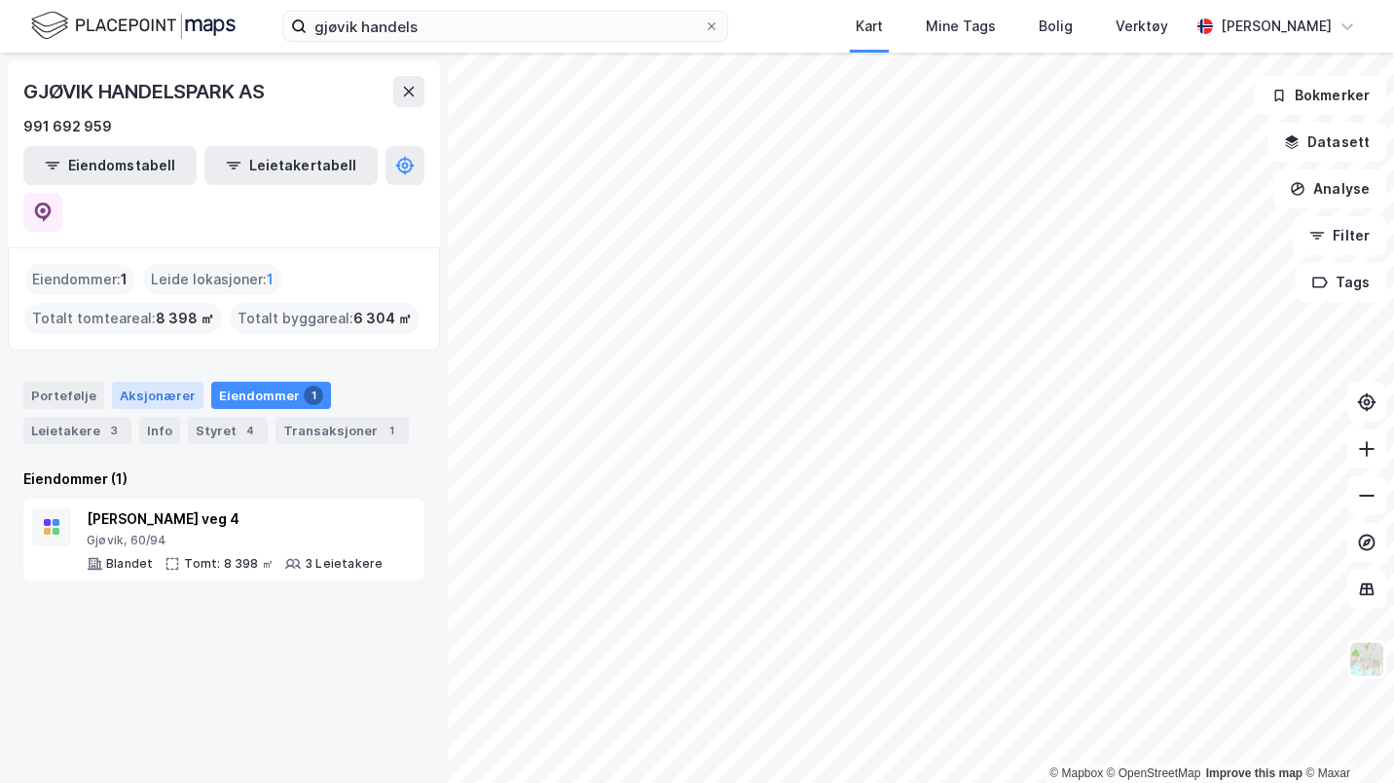
click at [139, 382] on div "Aksjonærer" at bounding box center [158, 395] width 92 height 27
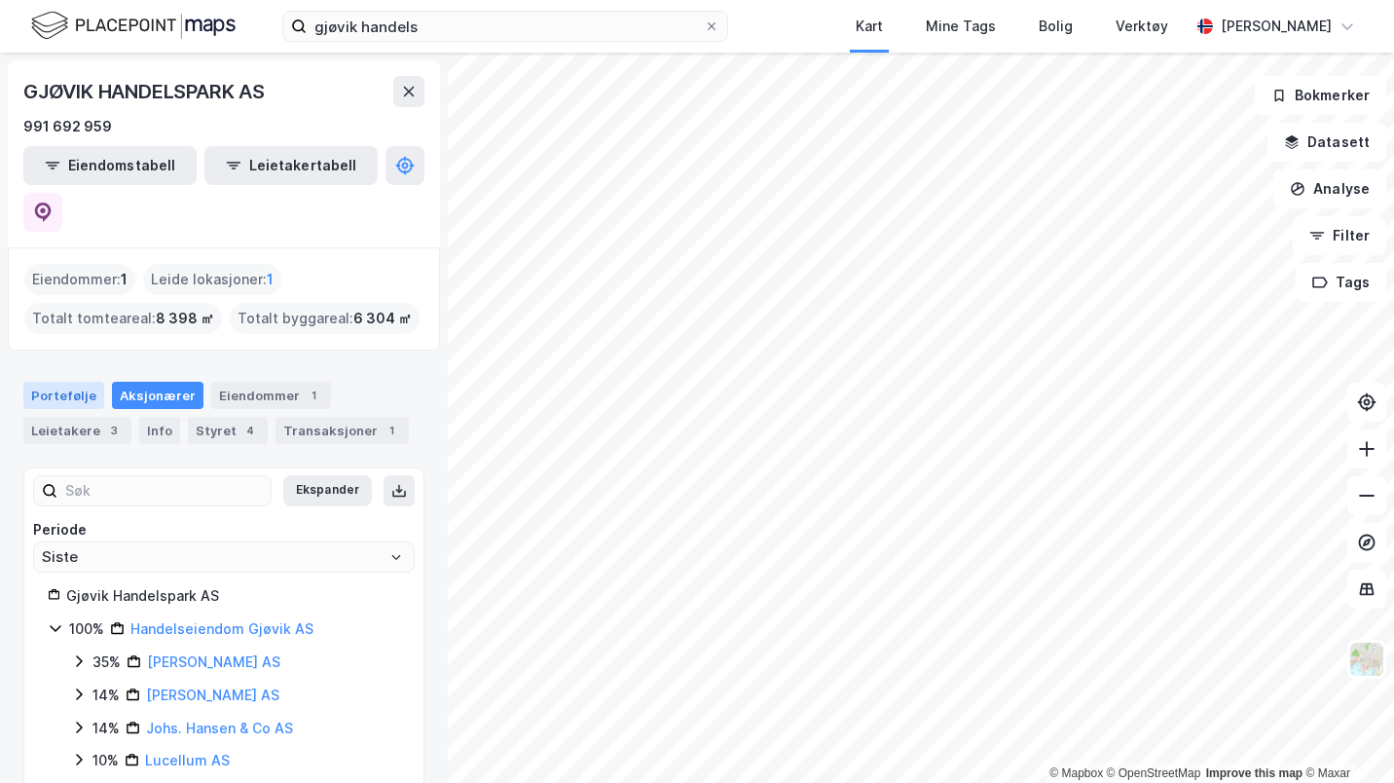
click at [64, 382] on div "Portefølje" at bounding box center [63, 395] width 81 height 27
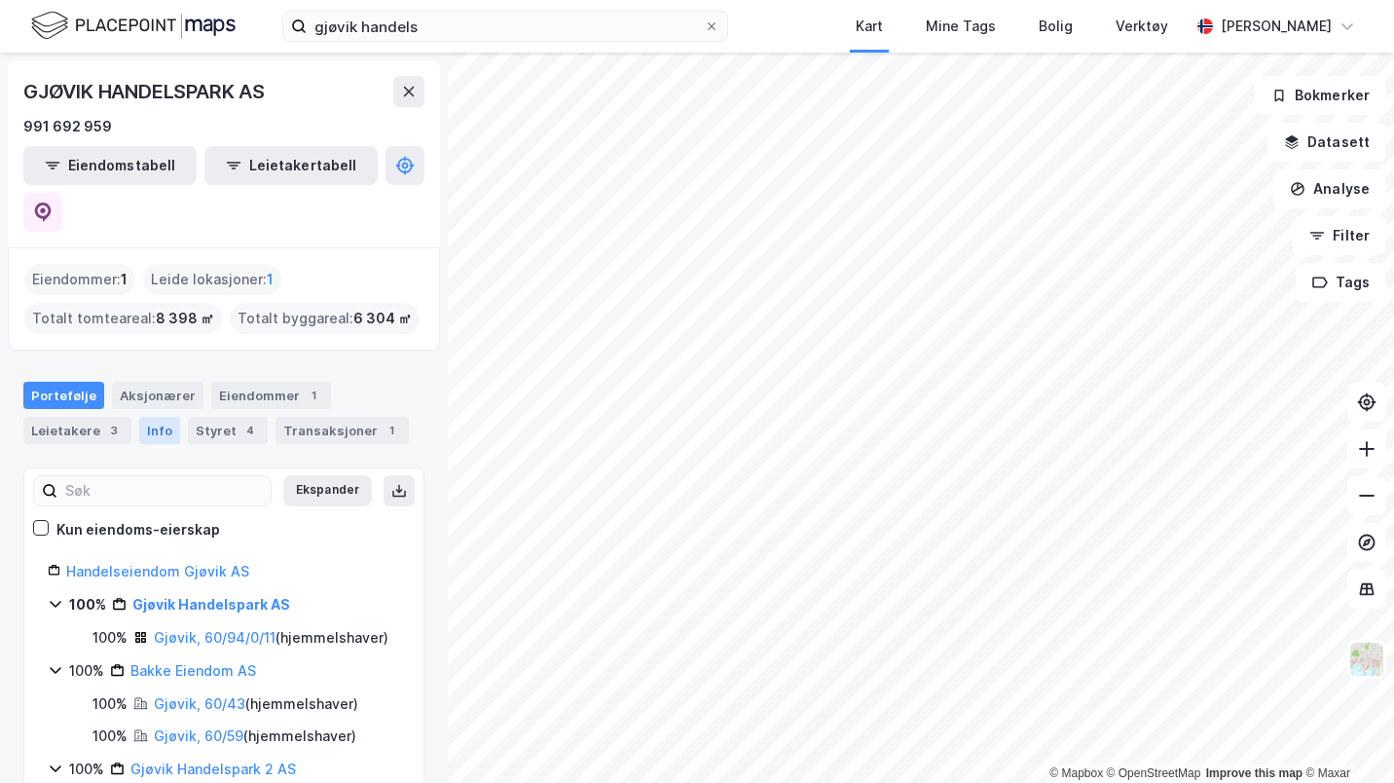
click at [156, 417] on div "Info" at bounding box center [159, 430] width 41 height 27
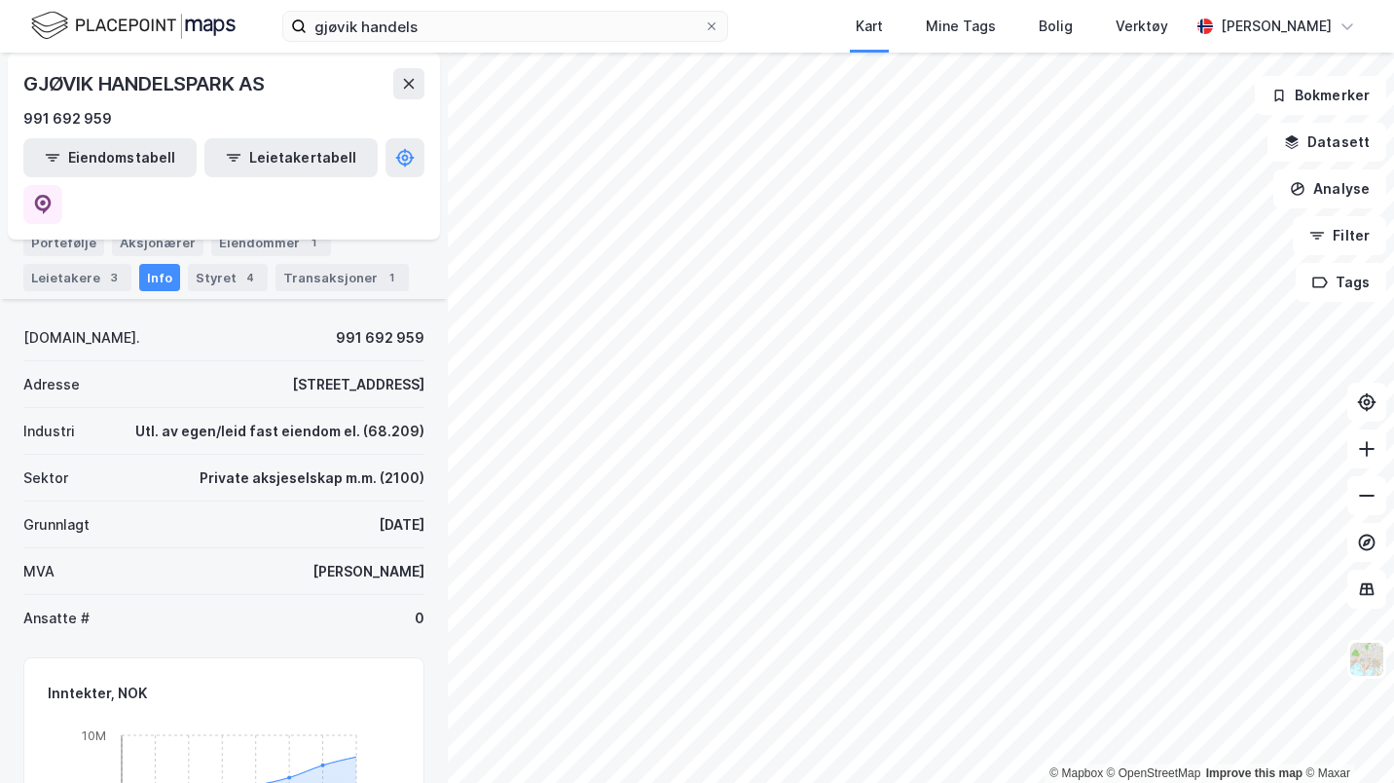
scroll to position [15, 0]
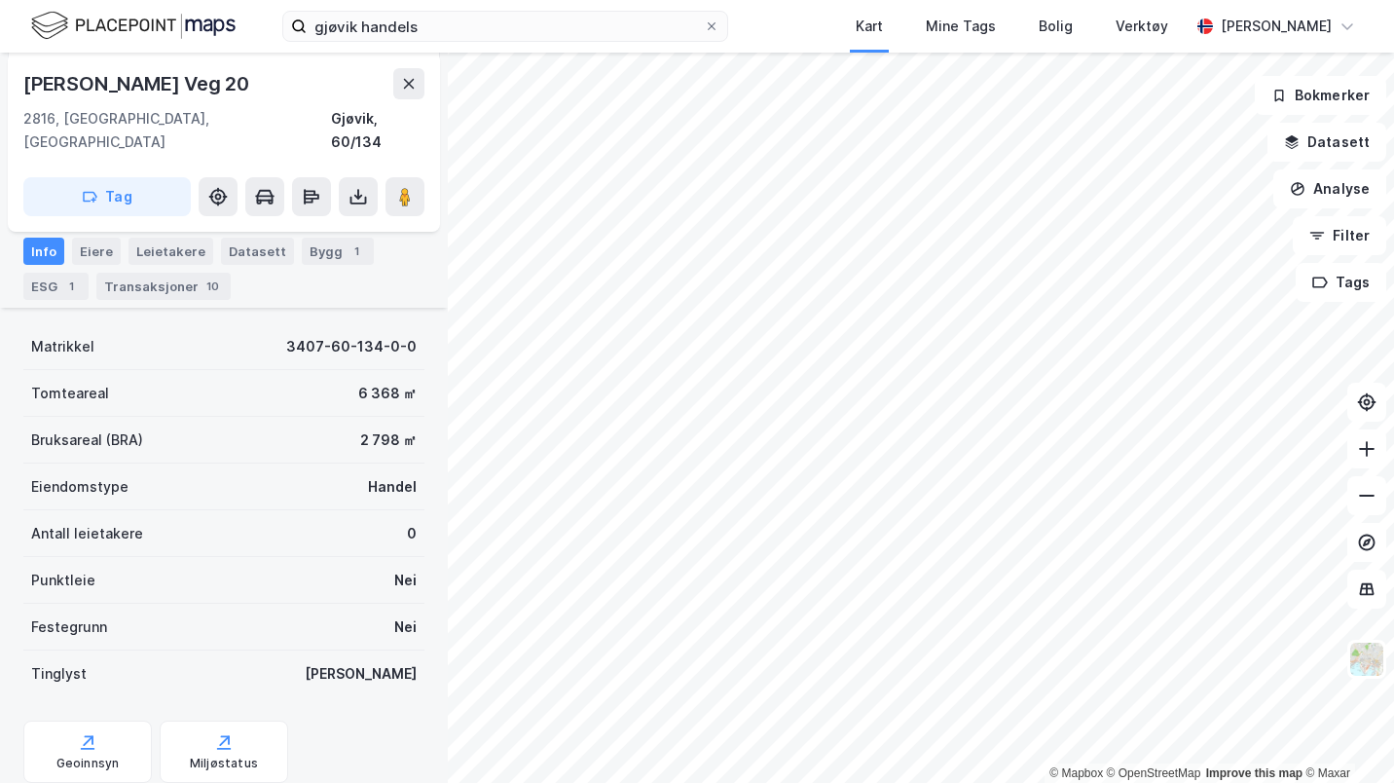
scroll to position [366, 0]
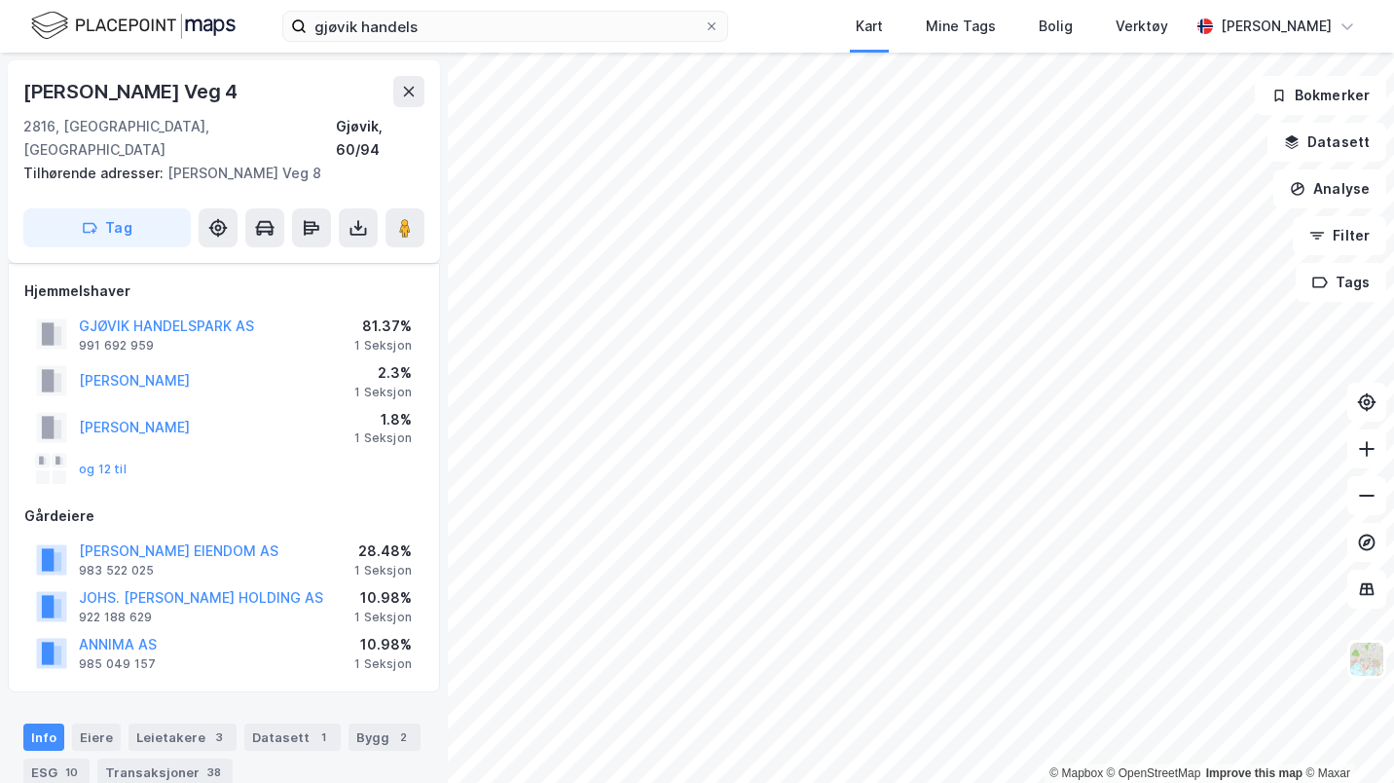
scroll to position [366, 0]
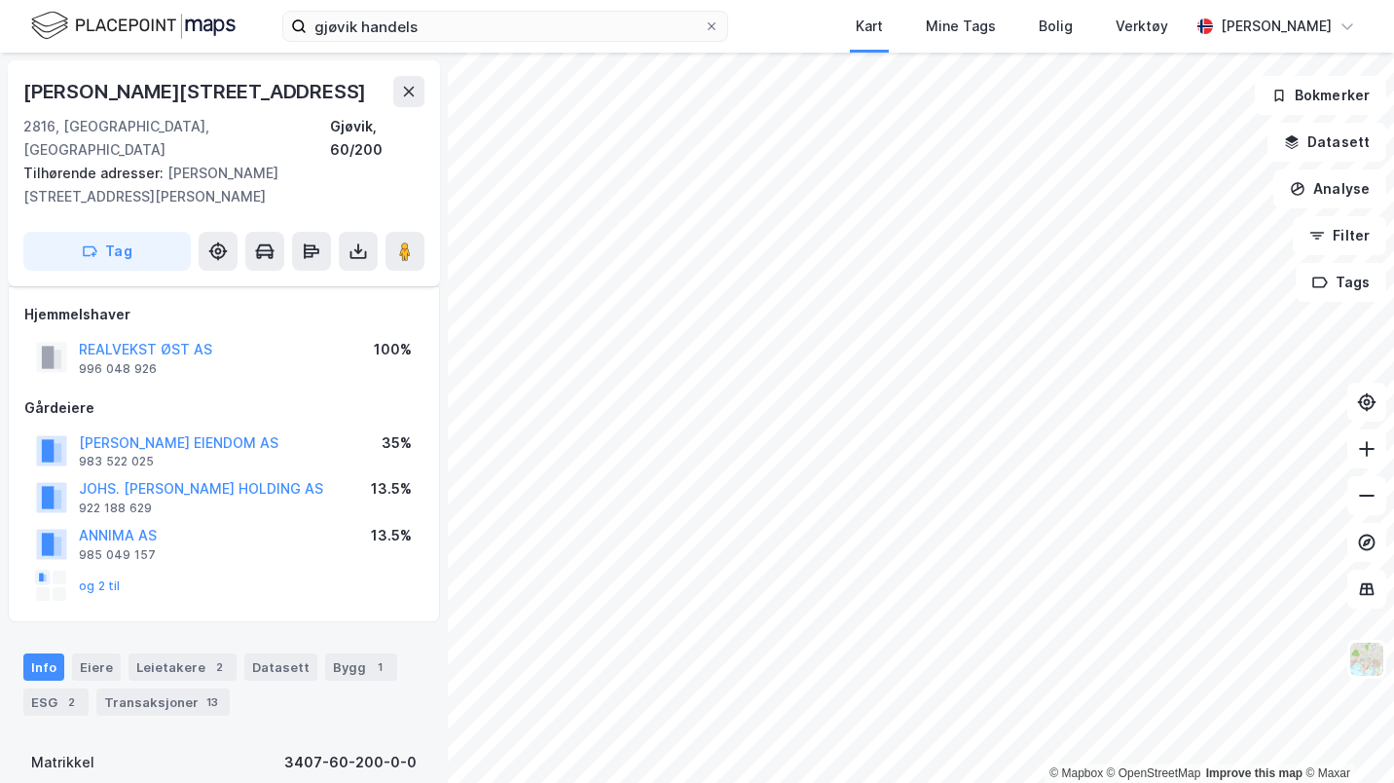
scroll to position [366, 0]
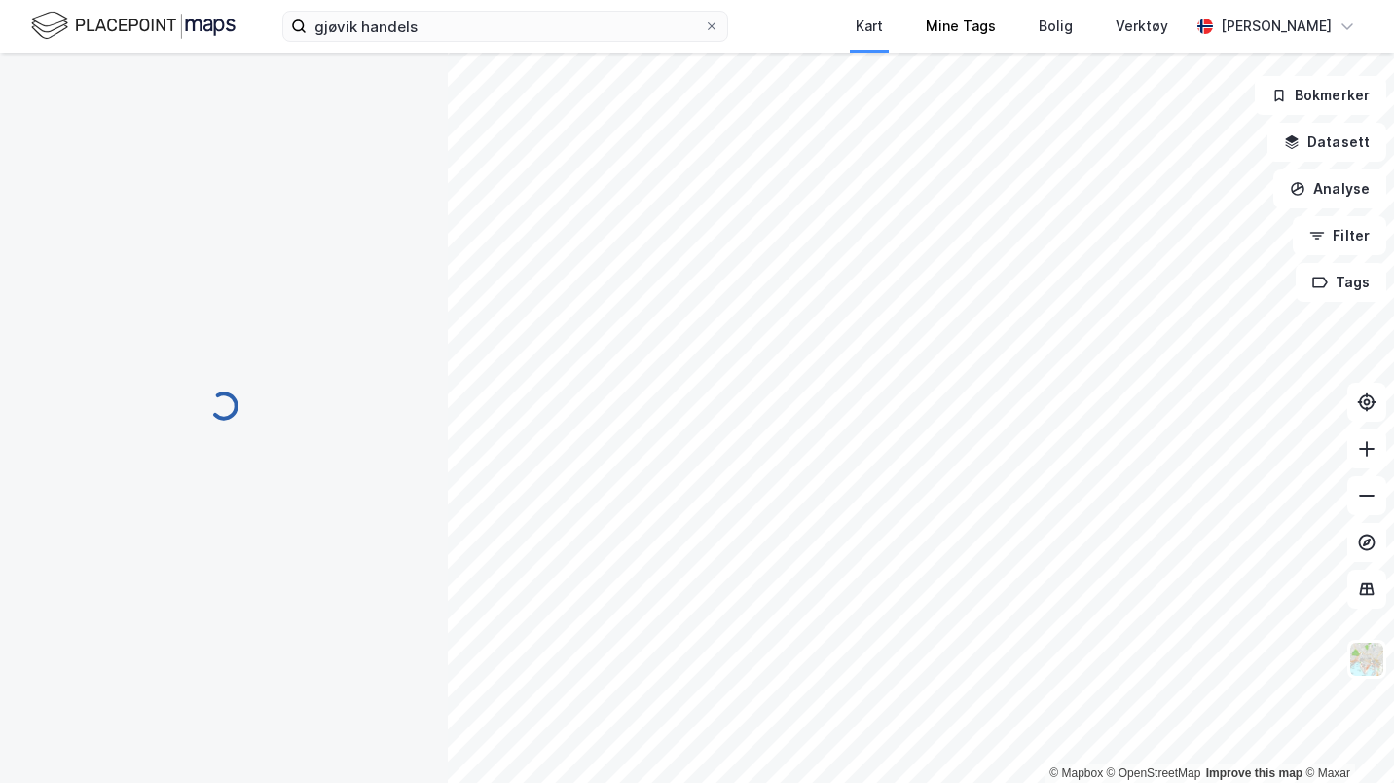
scroll to position [366, 0]
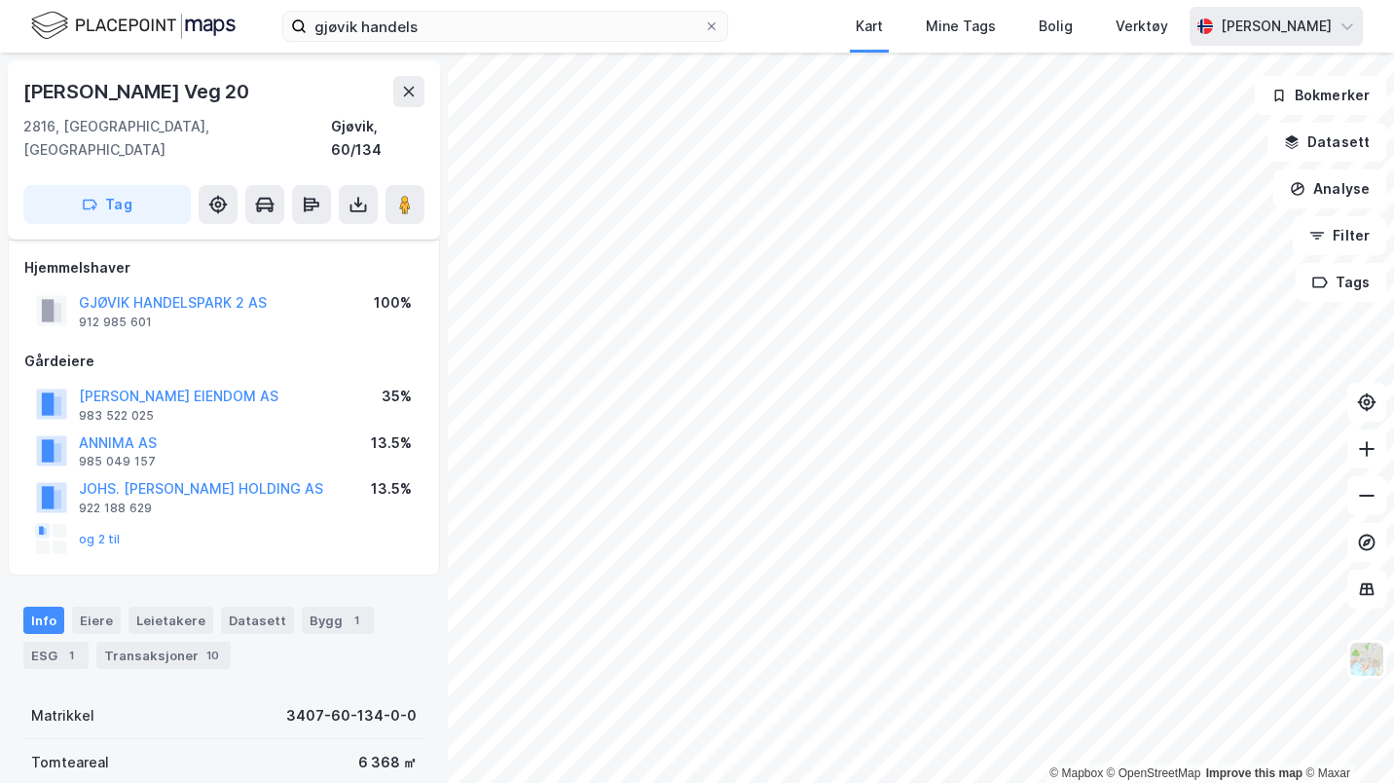
scroll to position [366, 0]
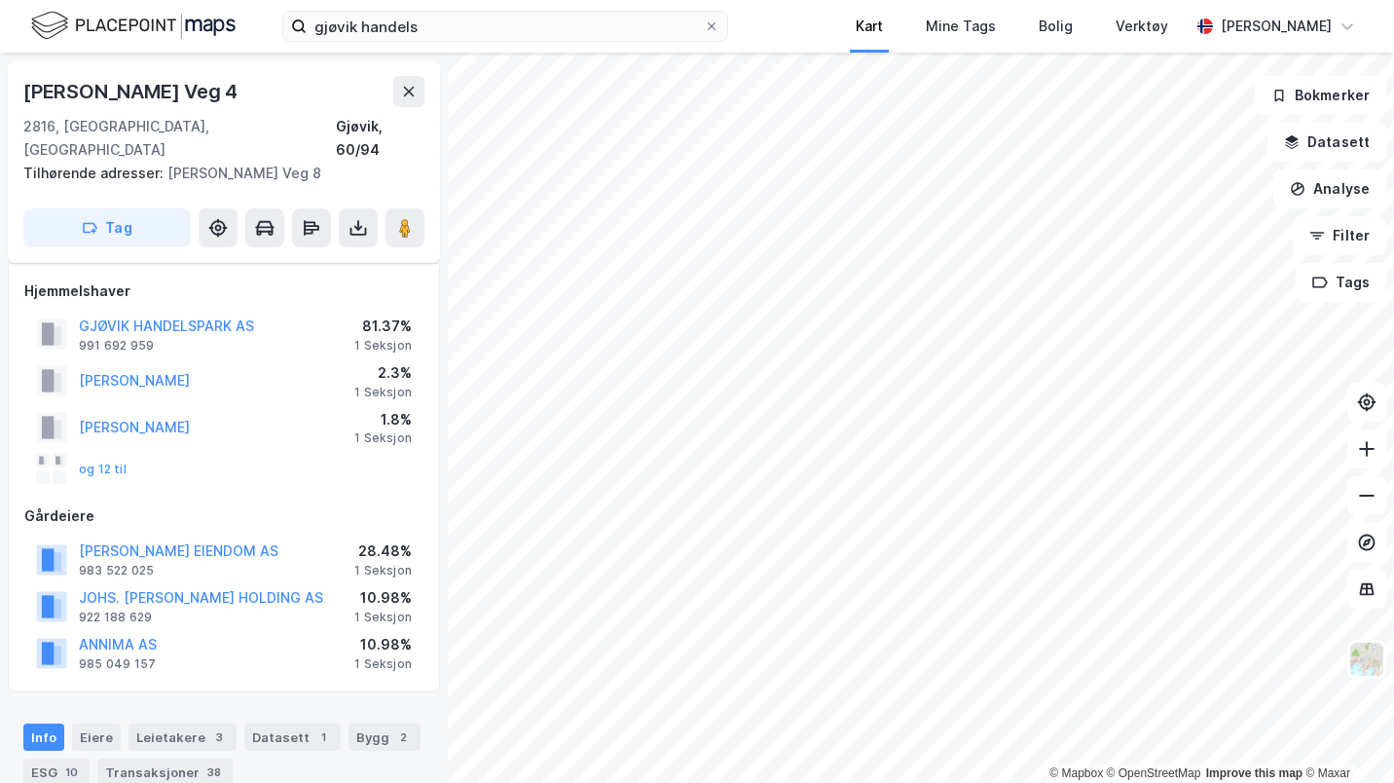
scroll to position [366, 0]
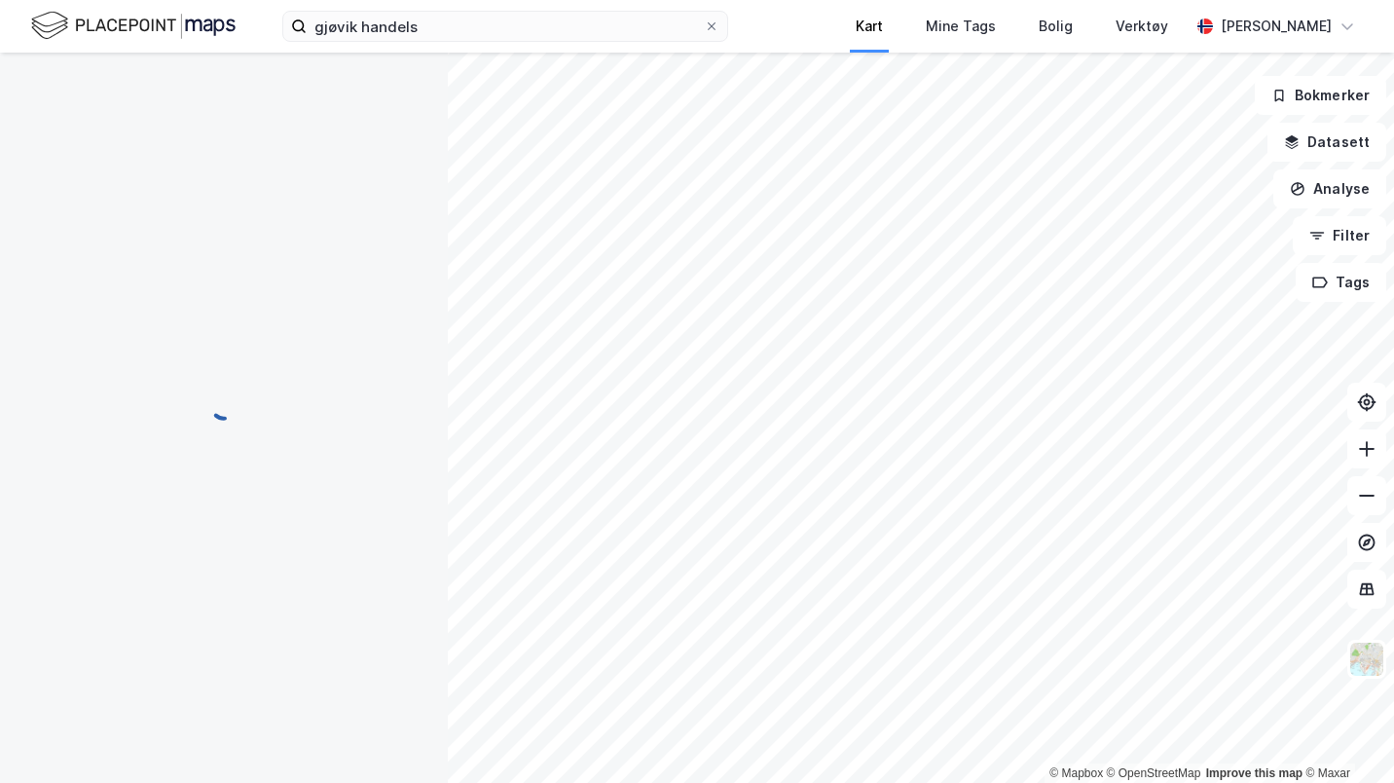
scroll to position [366, 0]
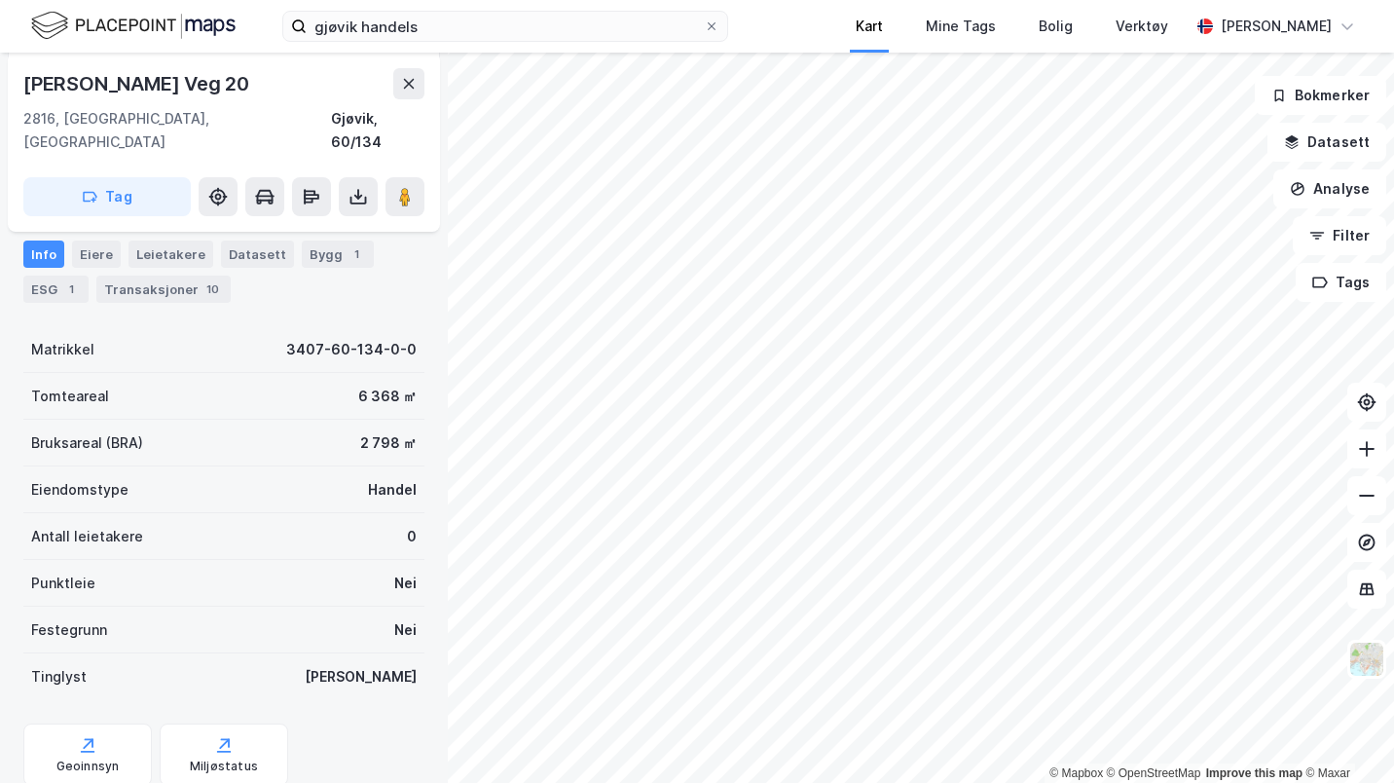
scroll to position [277, 0]
